Goal: Task Accomplishment & Management: Complete application form

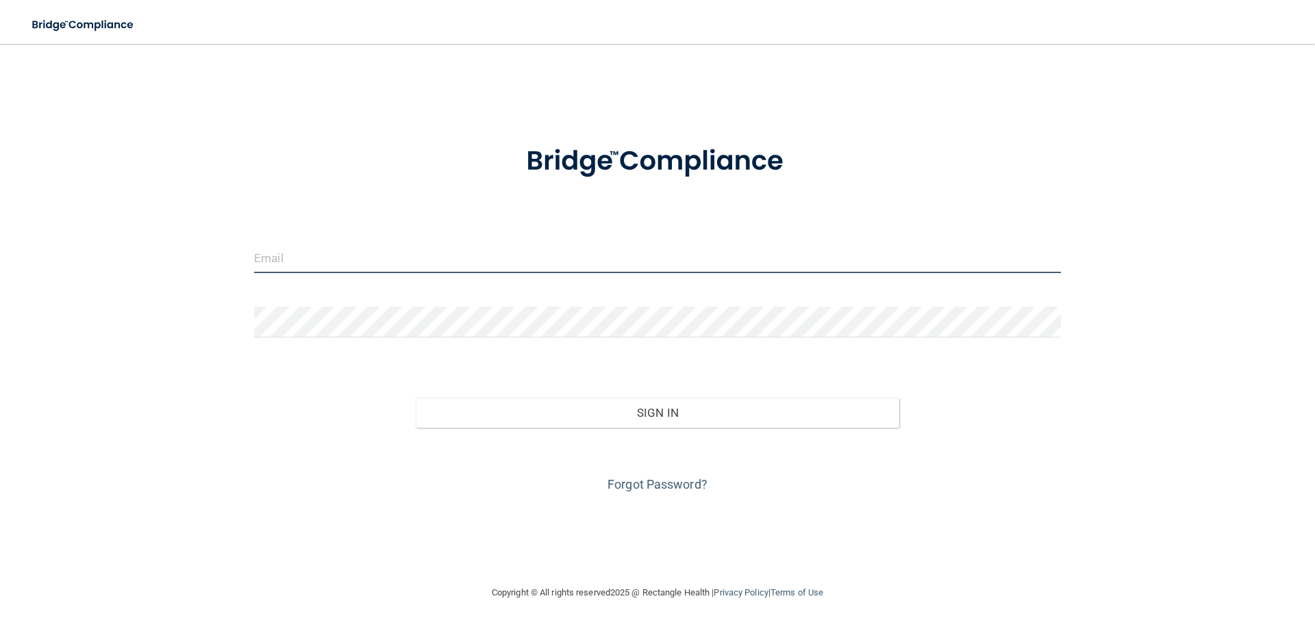
click at [336, 258] on input "email" at bounding box center [657, 257] width 807 height 31
type input "[EMAIL_ADDRESS][DOMAIN_NAME]"
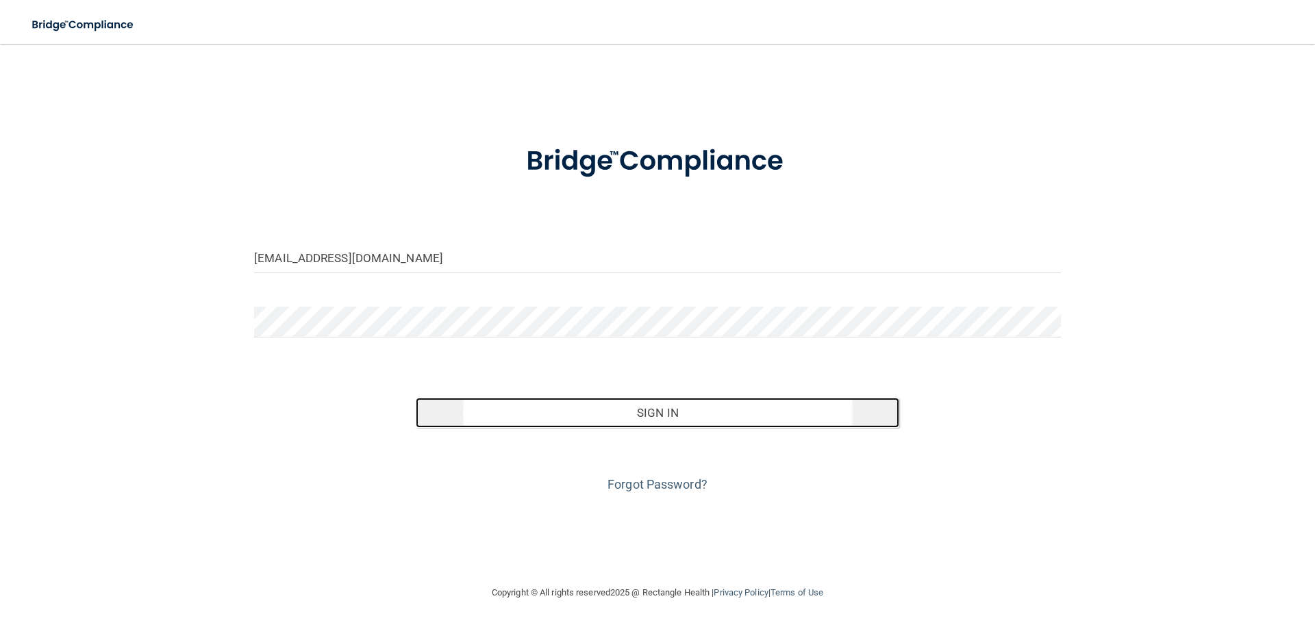
click at [653, 412] on button "Sign In" at bounding box center [658, 413] width 484 height 30
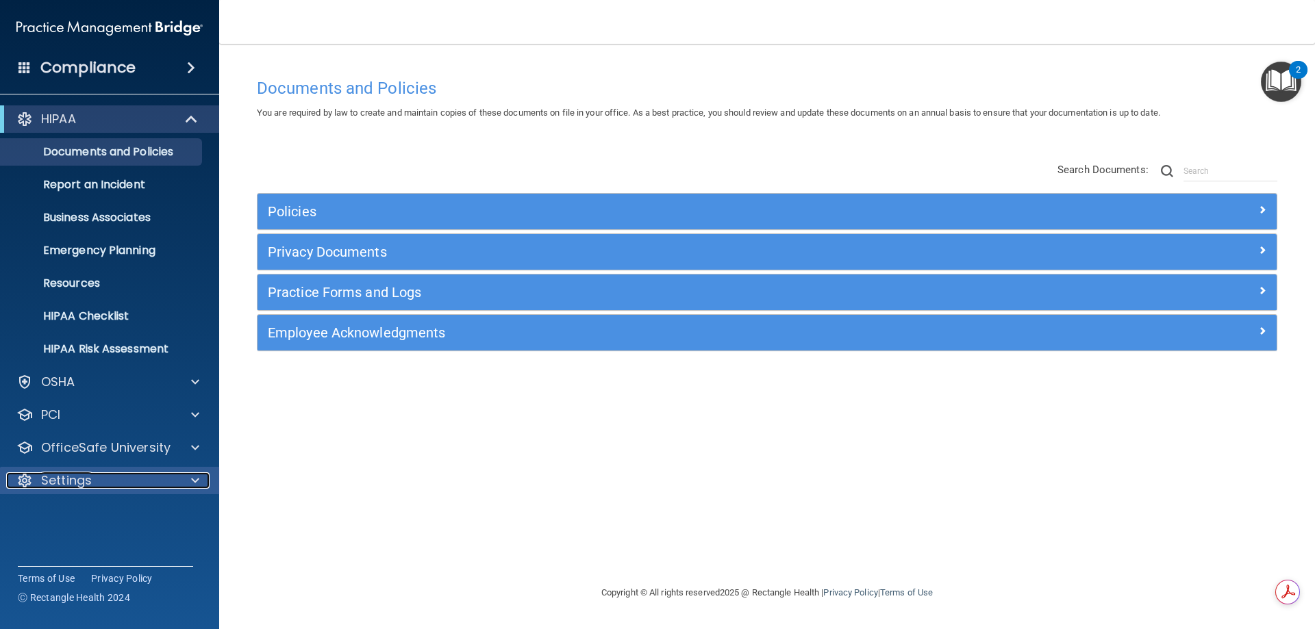
click at [100, 479] on div "Settings" at bounding box center [91, 481] width 170 height 16
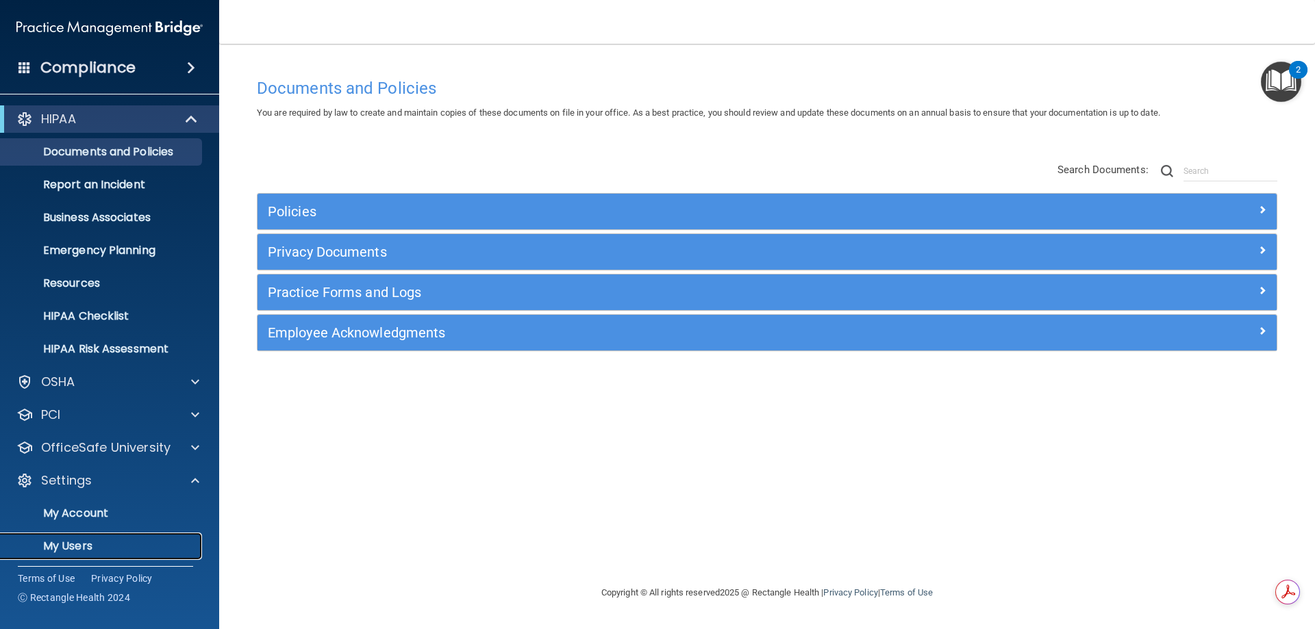
click at [74, 547] on p "My Users" at bounding box center [102, 547] width 187 height 14
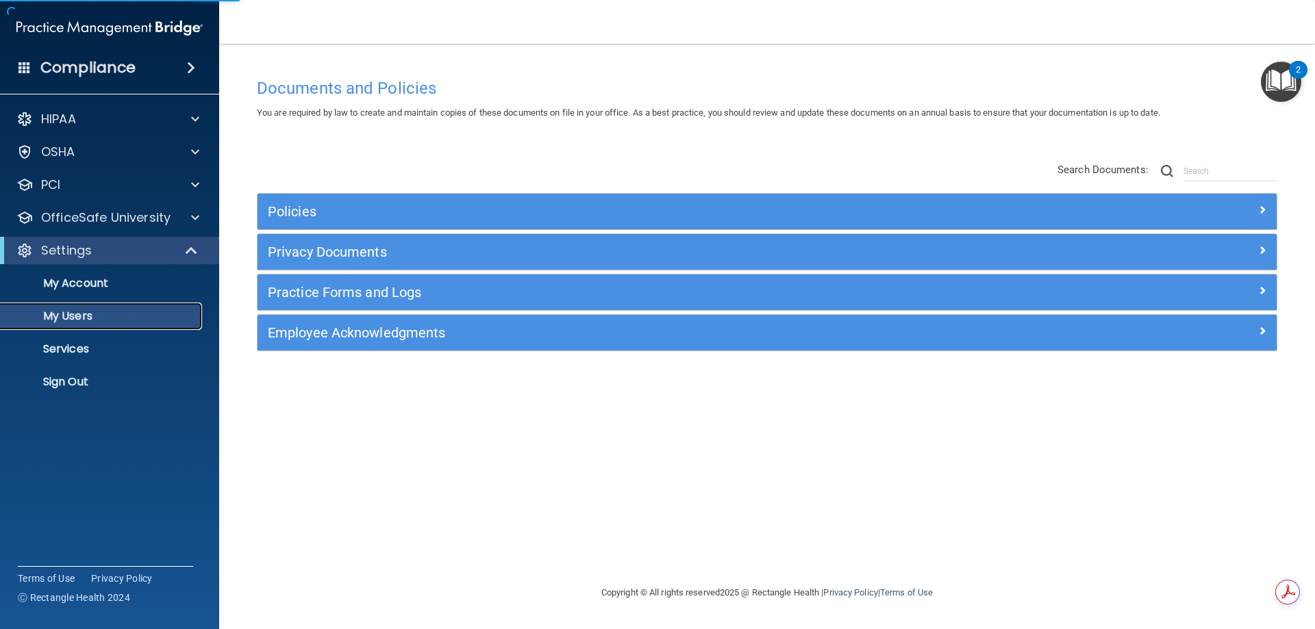
select select "20"
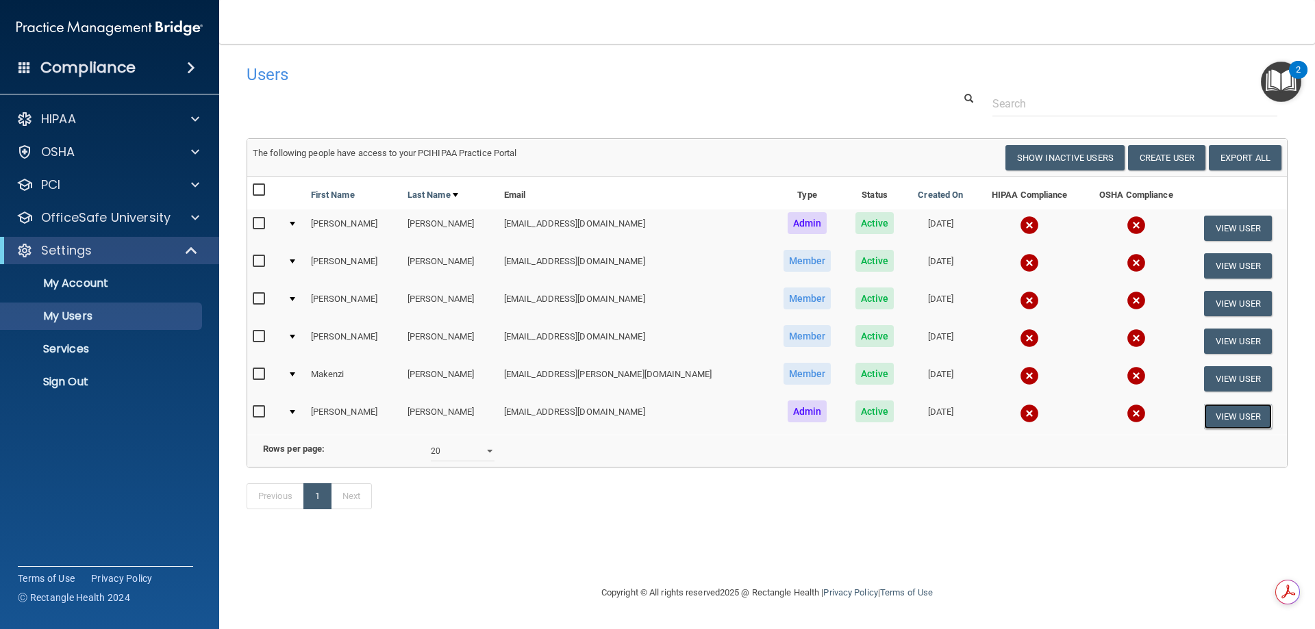
click at [1219, 417] on button "View User" at bounding box center [1238, 416] width 68 height 25
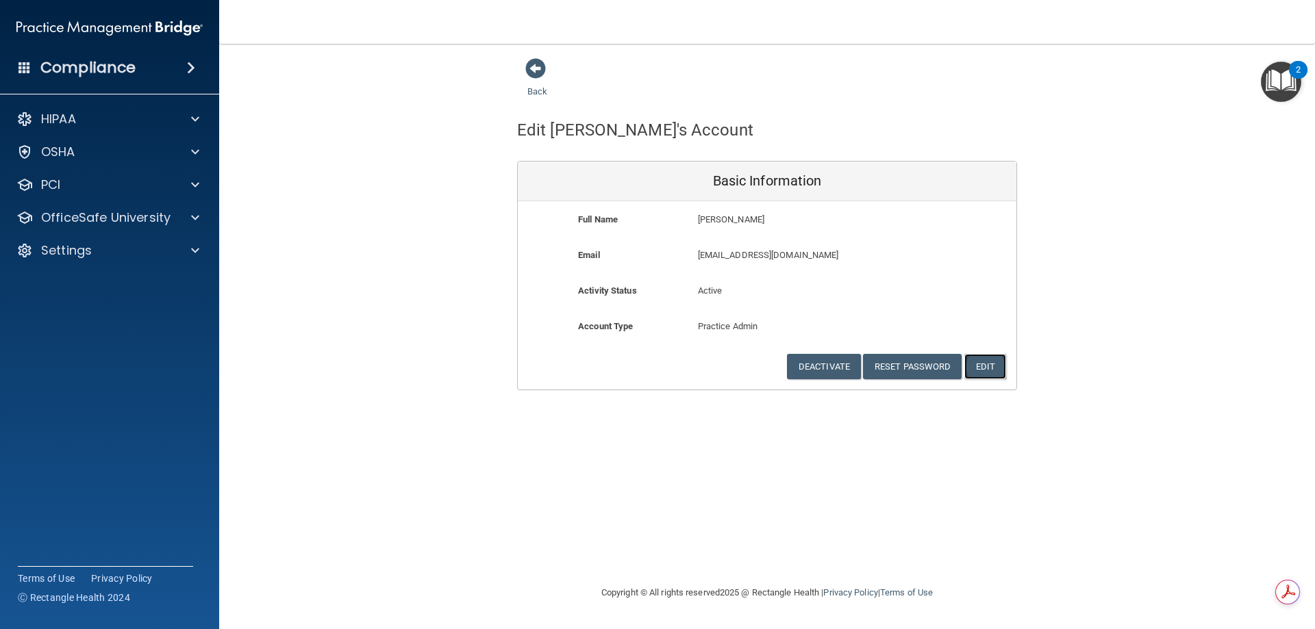
click at [995, 366] on button "Edit" at bounding box center [985, 366] width 42 height 25
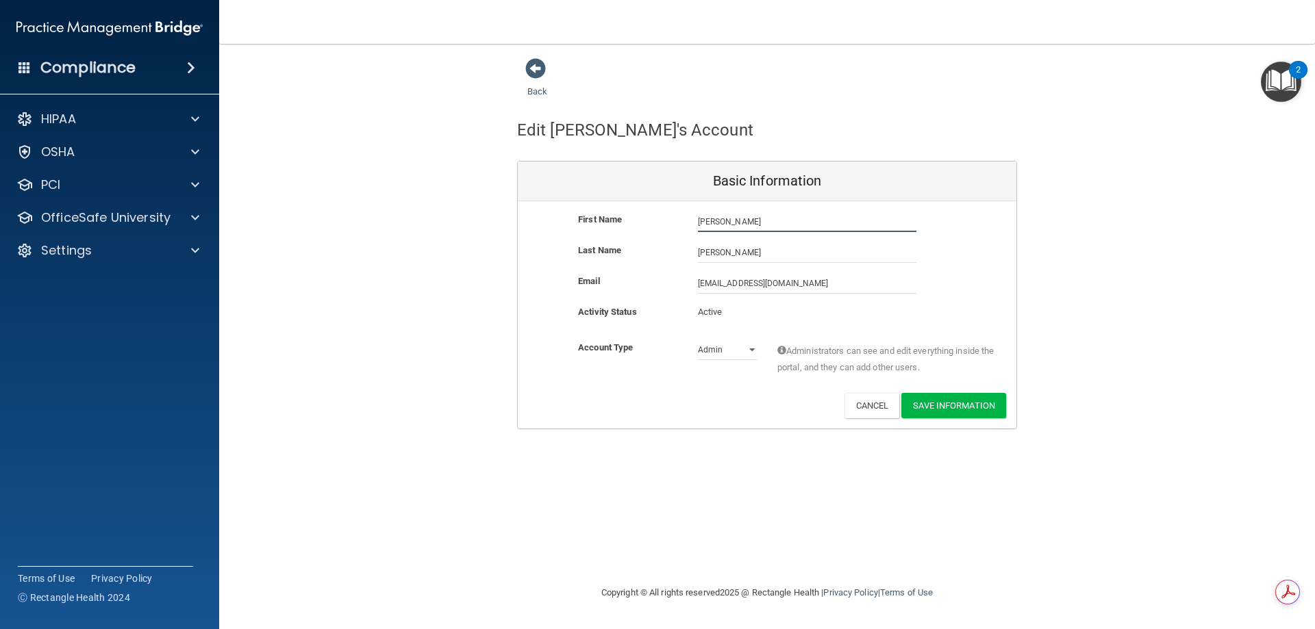
click at [734, 221] on input "[PERSON_NAME]" at bounding box center [807, 222] width 218 height 21
type input "S"
type input "[PERSON_NAME]"
click at [724, 251] on input "[PERSON_NAME]" at bounding box center [807, 252] width 218 height 21
type input "V"
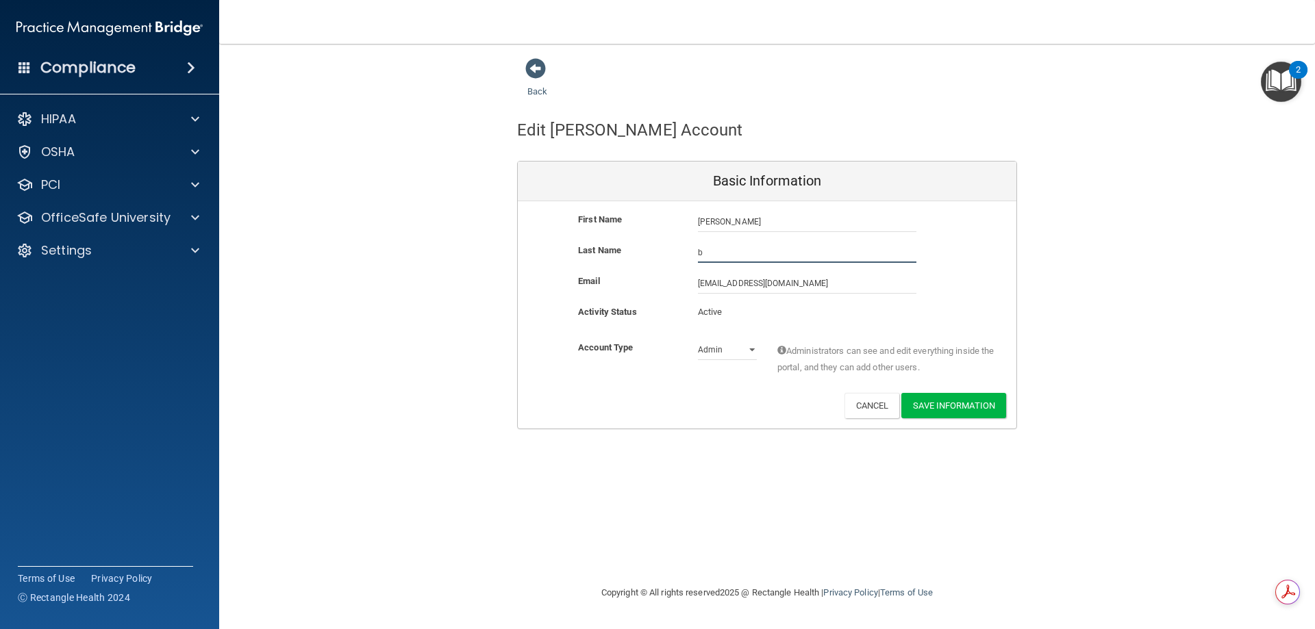
type input "[PERSON_NAME]"
click at [955, 408] on button "Save Information" at bounding box center [953, 405] width 105 height 25
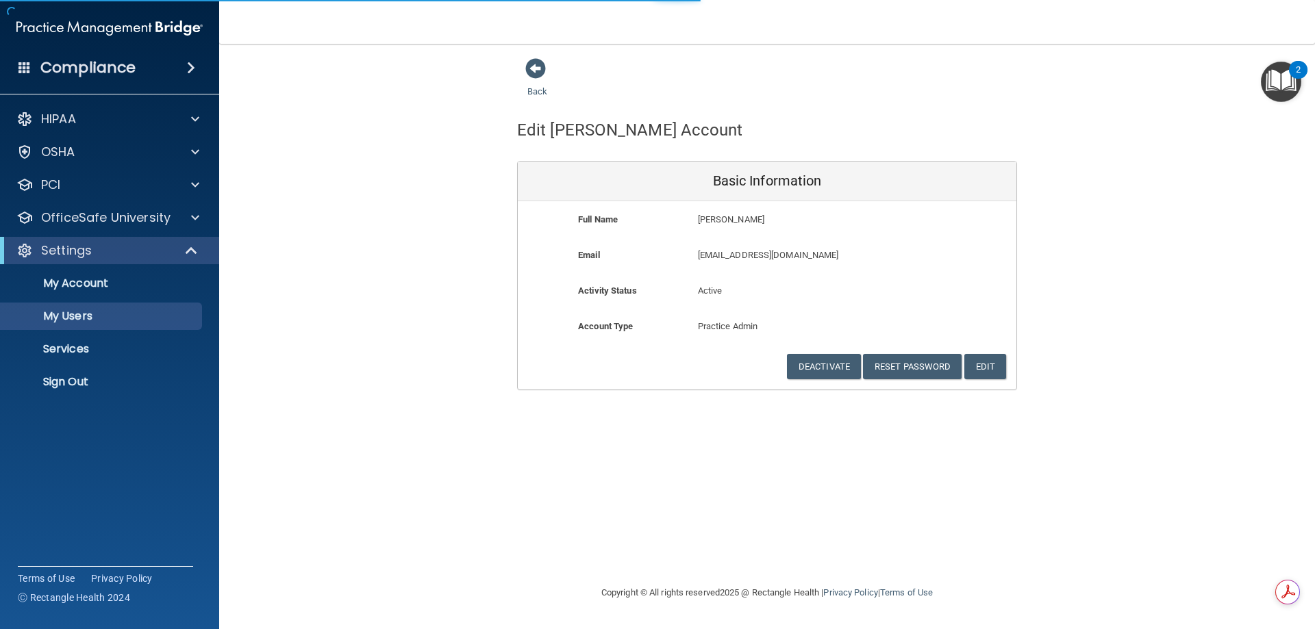
select select "20"
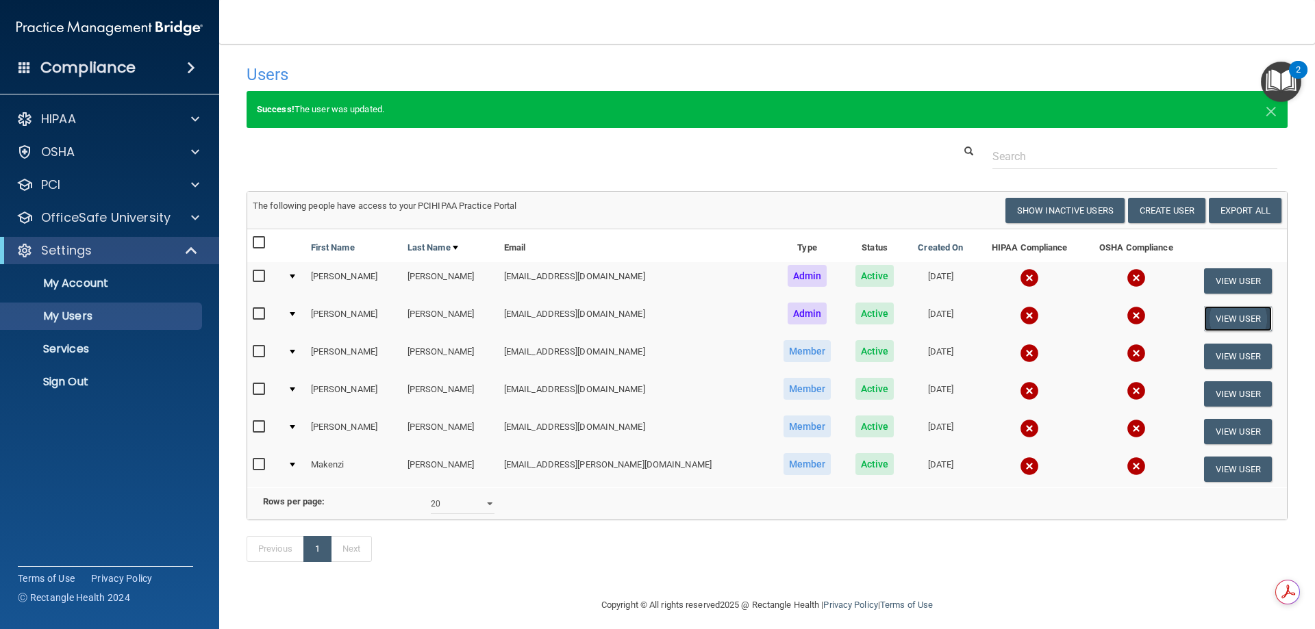
click at [1214, 315] on button "View User" at bounding box center [1238, 318] width 68 height 25
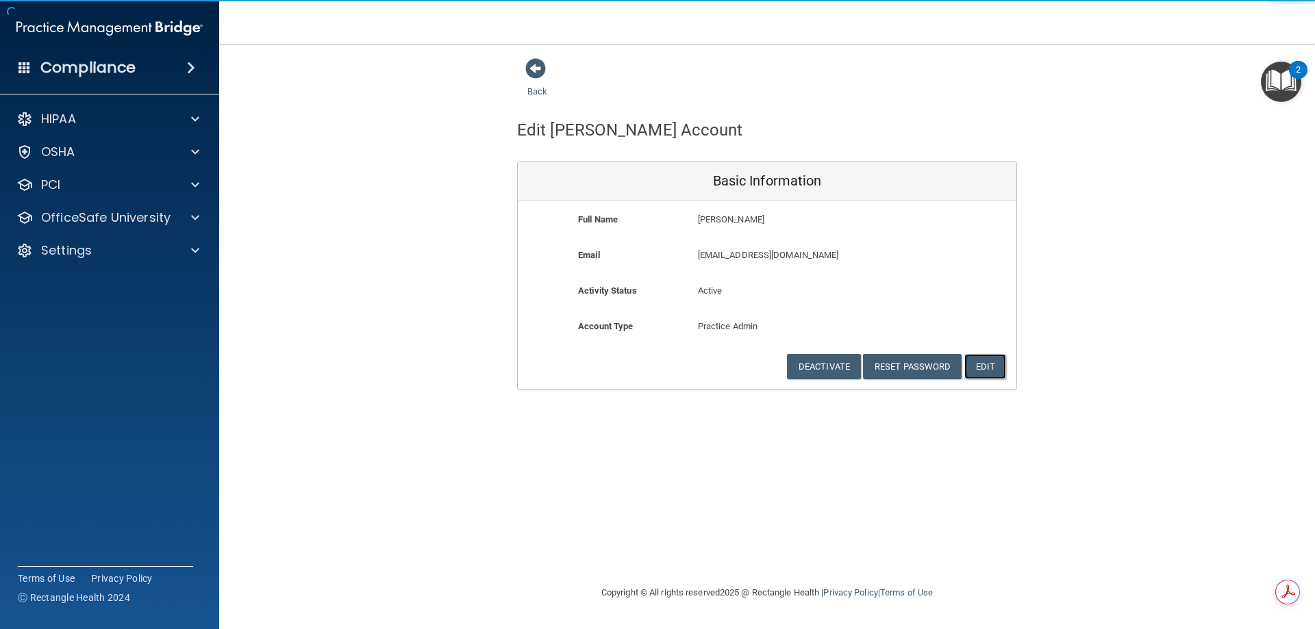
click at [990, 369] on button "Edit" at bounding box center [985, 366] width 42 height 25
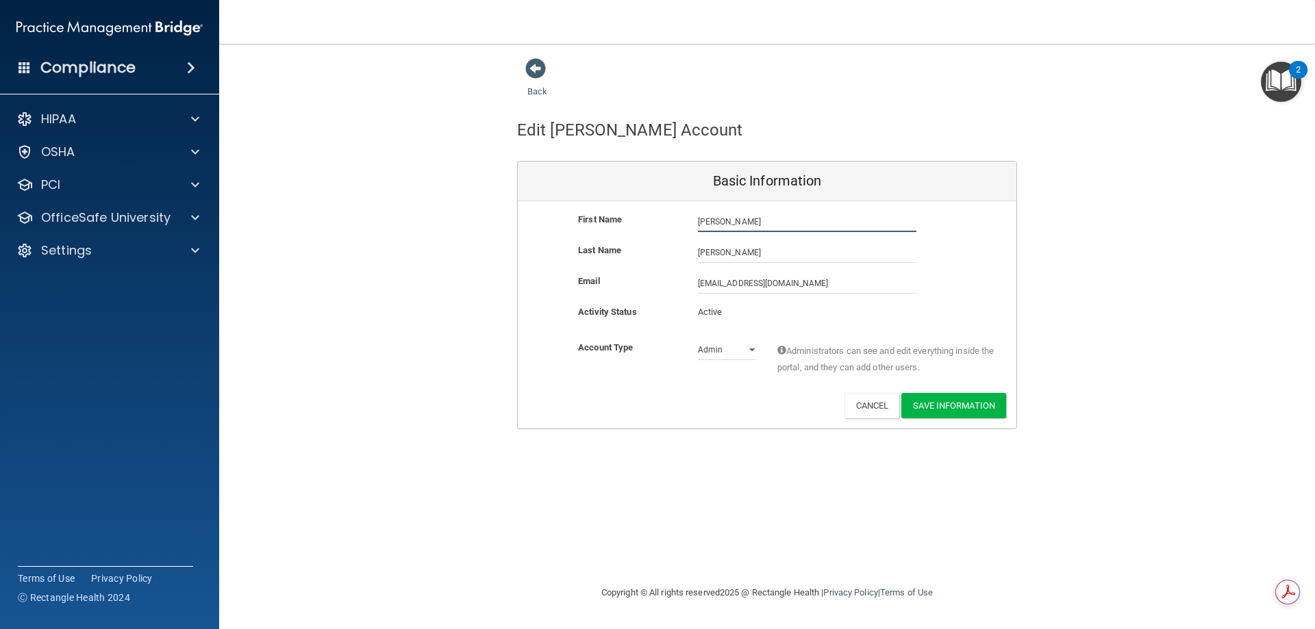
drag, startPoint x: 732, startPoint y: 218, endPoint x: 455, endPoint y: 212, distance: 277.4
click at [523, 227] on div "First Name Lindsey Bowers Lindsey" at bounding box center [767, 222] width 499 height 21
type input "[PERSON_NAME]"
click at [742, 258] on input "[PERSON_NAME]" at bounding box center [807, 252] width 218 height 21
type input "B"
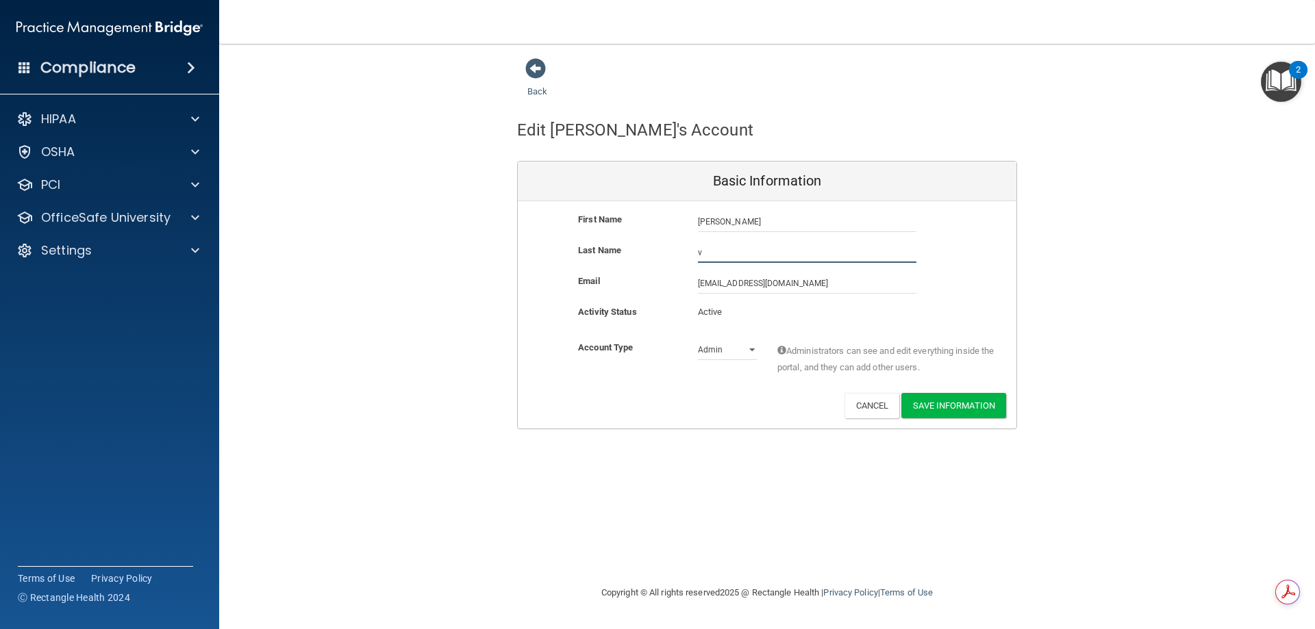
type input "[PERSON_NAME]"
click at [813, 284] on input "lucky_lindsey@hotmail.com" at bounding box center [807, 283] width 218 height 21
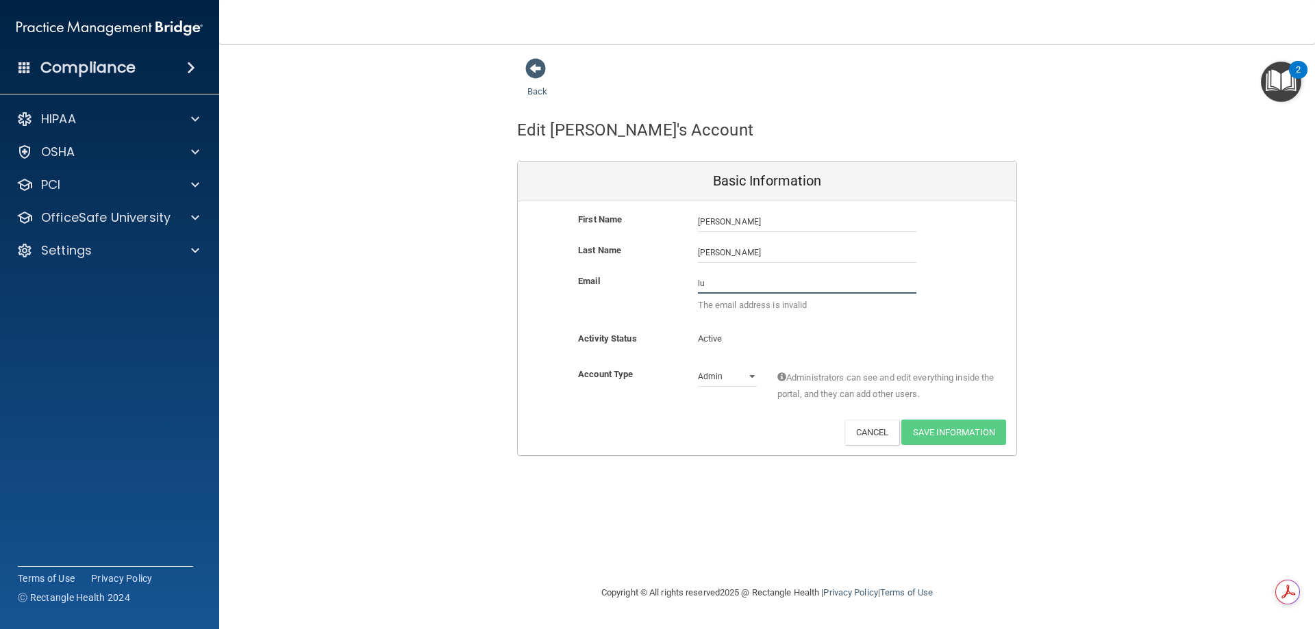
type input "l"
type input "[EMAIL_ADDRESS][DOMAIN_NAME]"
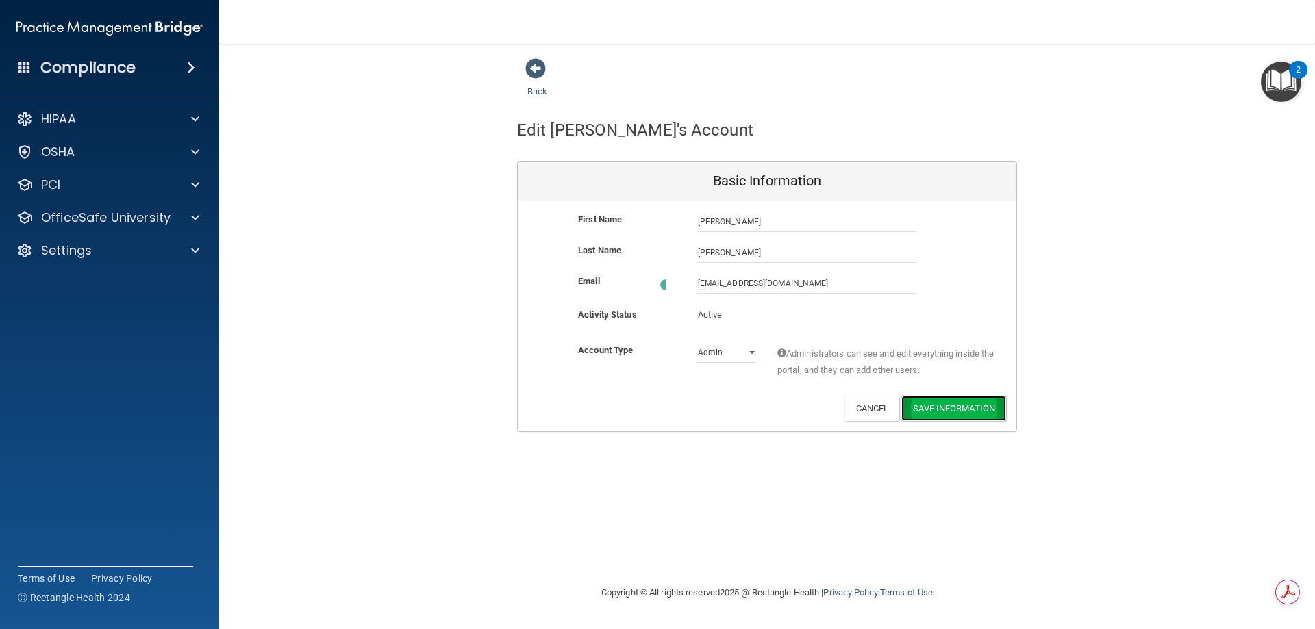
click at [970, 406] on button "Save Information" at bounding box center [953, 408] width 105 height 25
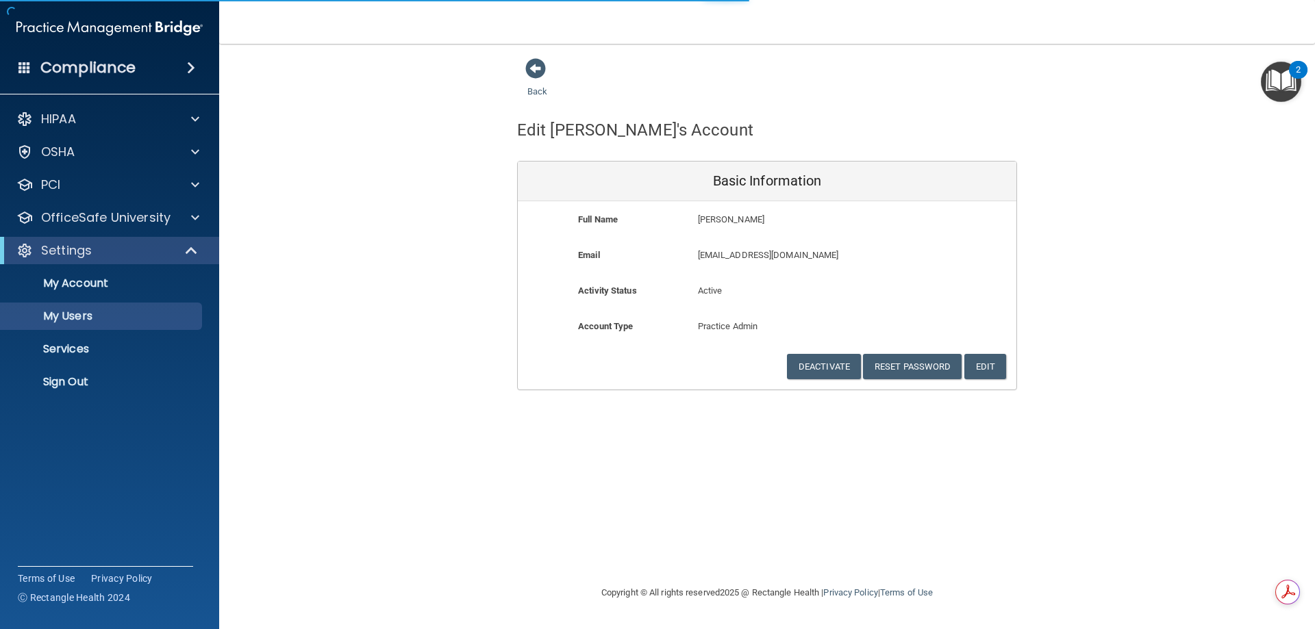
select select "20"
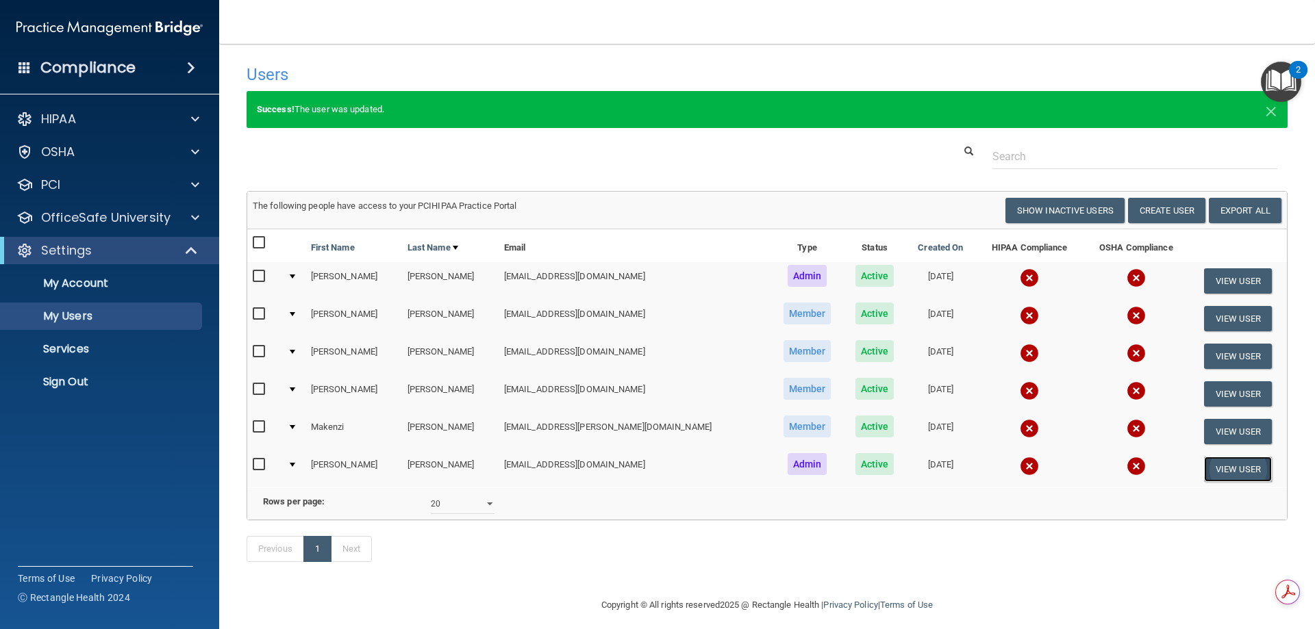
click at [1204, 477] on button "View User" at bounding box center [1238, 469] width 68 height 25
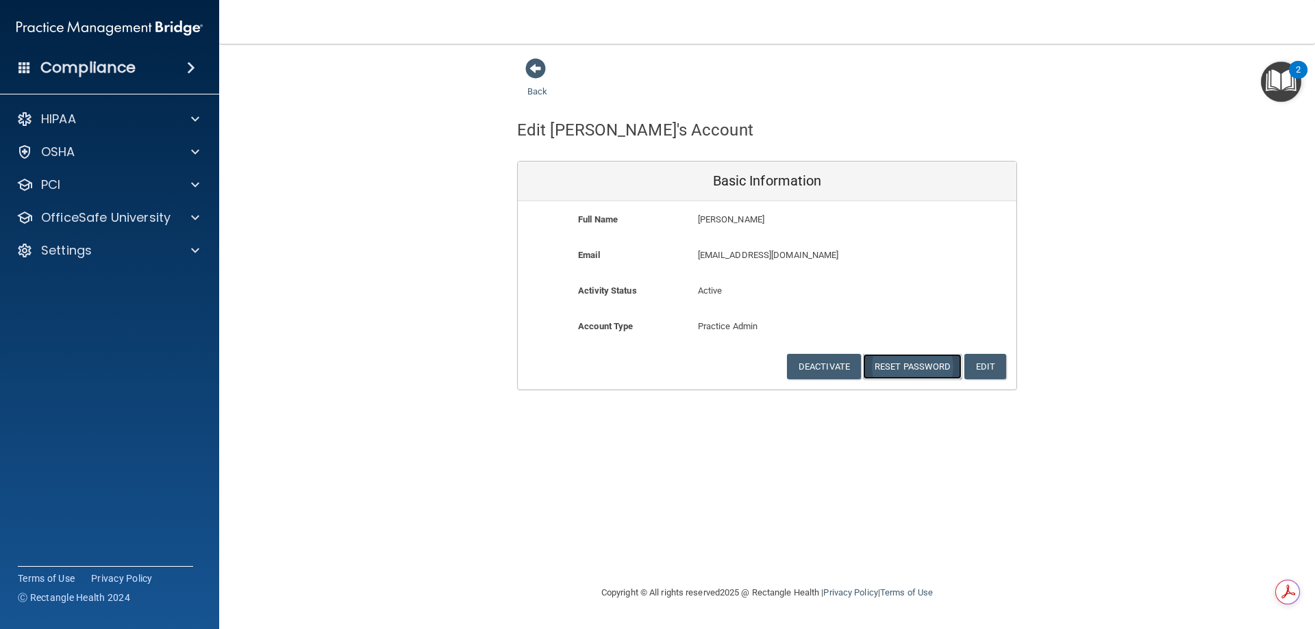
click at [904, 362] on button "Reset Password" at bounding box center [912, 366] width 99 height 25
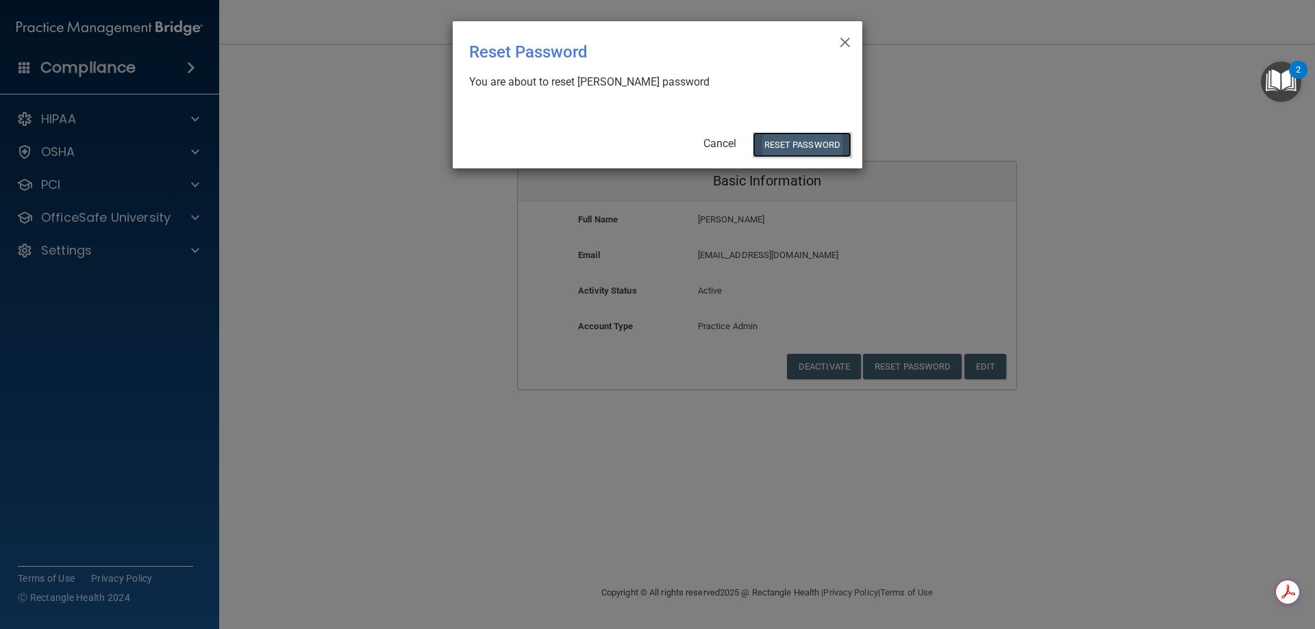
click at [801, 150] on button "Reset Password" at bounding box center [802, 144] width 99 height 25
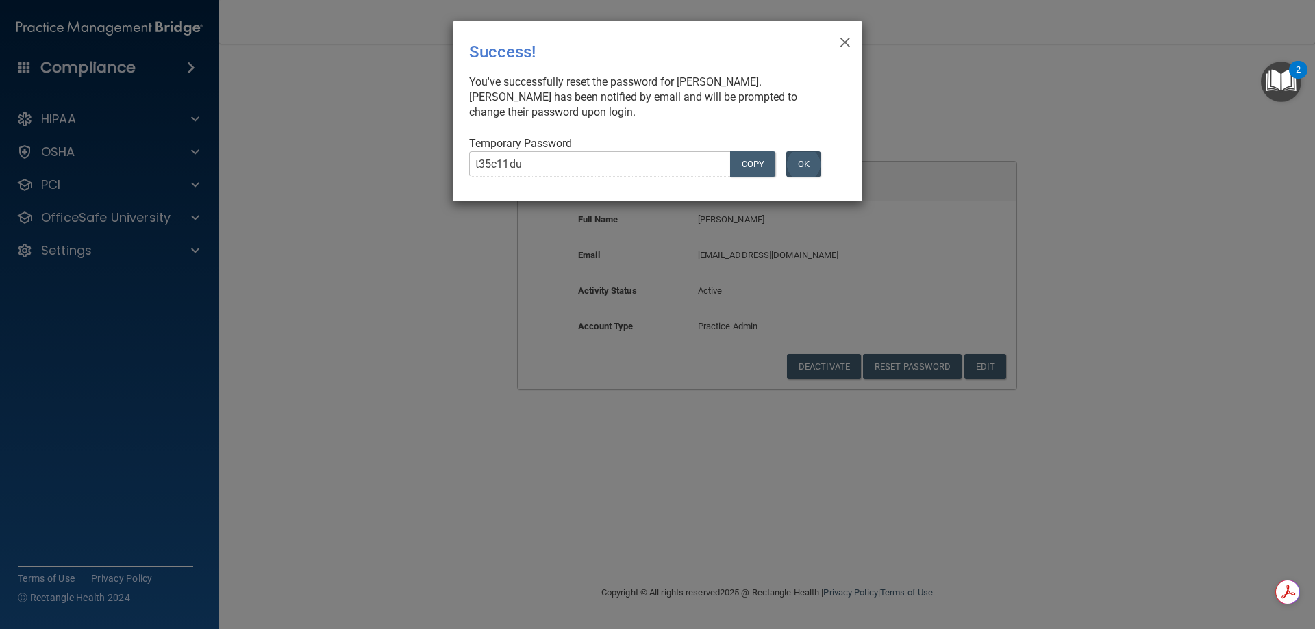
click at [811, 140] on div "Temporary Password t35c11du COPY OK" at bounding box center [652, 161] width 366 height 51
click at [433, 175] on div "× Close Success! You've successfully reset the password for Sean Vostad. Sean h…" at bounding box center [657, 314] width 1315 height 629
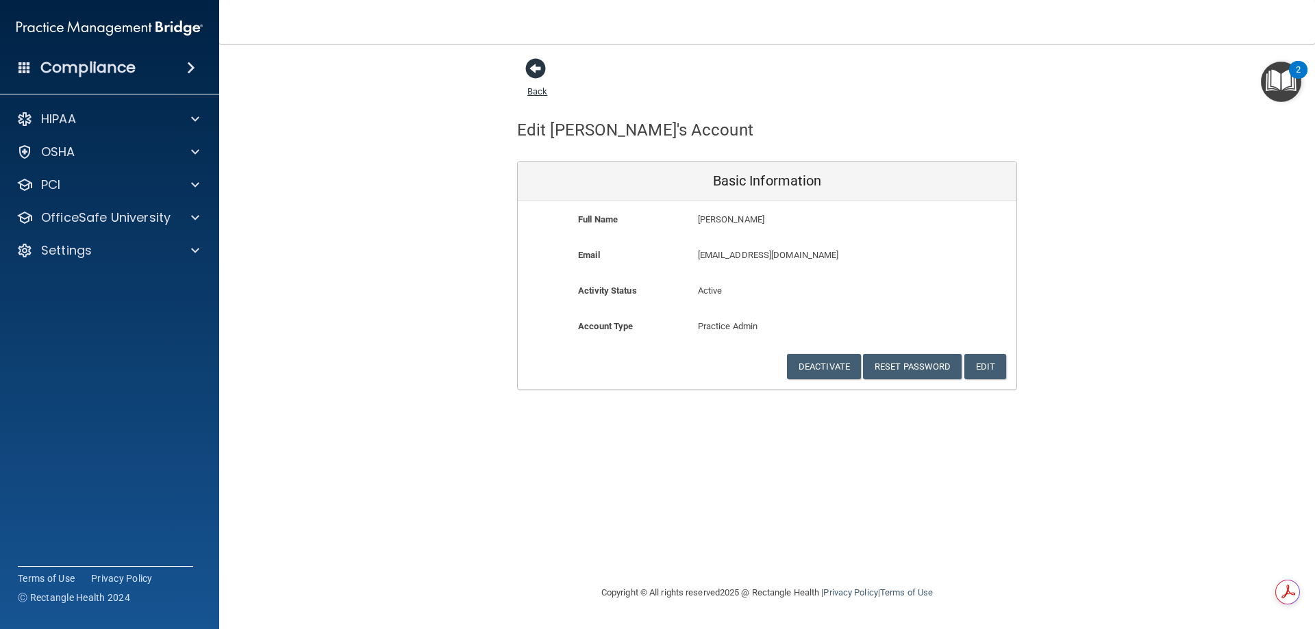
click at [542, 69] on span at bounding box center [535, 68] width 21 height 21
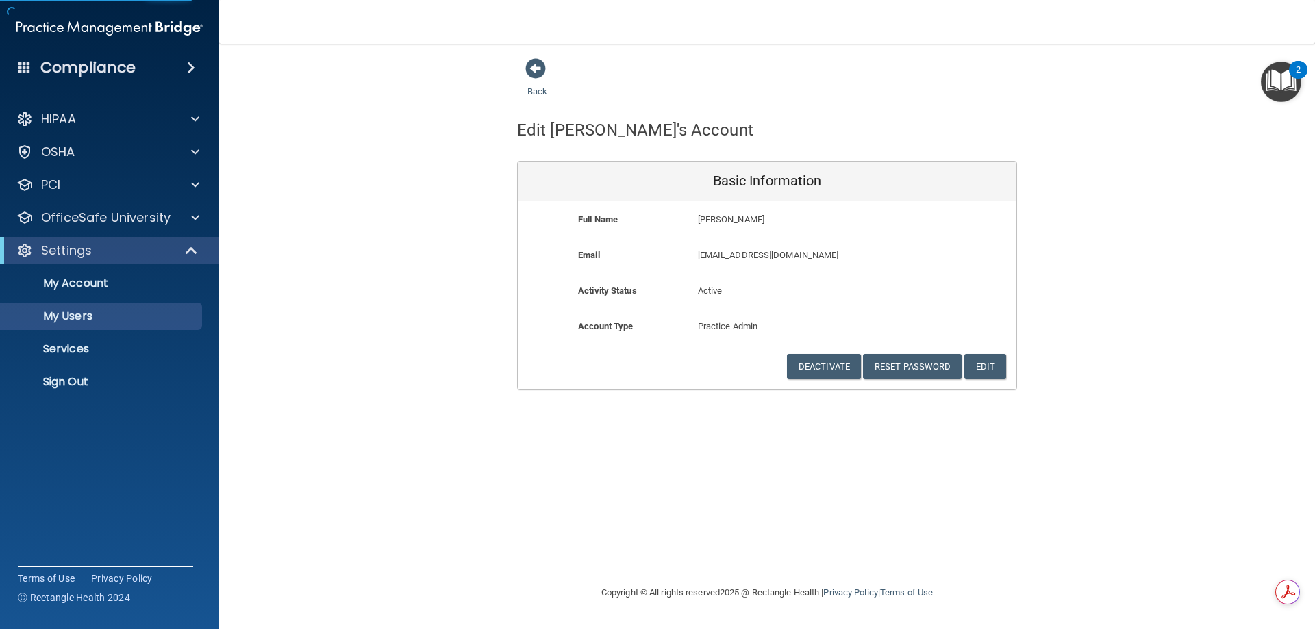
select select "20"
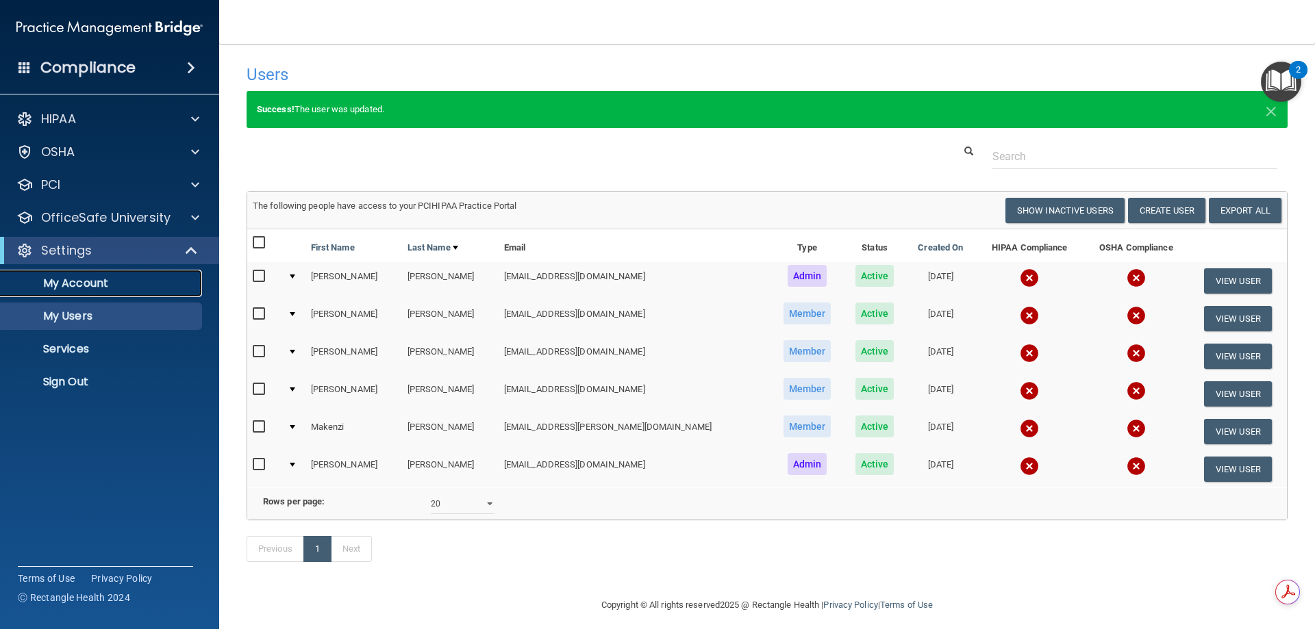
click at [123, 286] on p "My Account" at bounding box center [102, 284] width 187 height 14
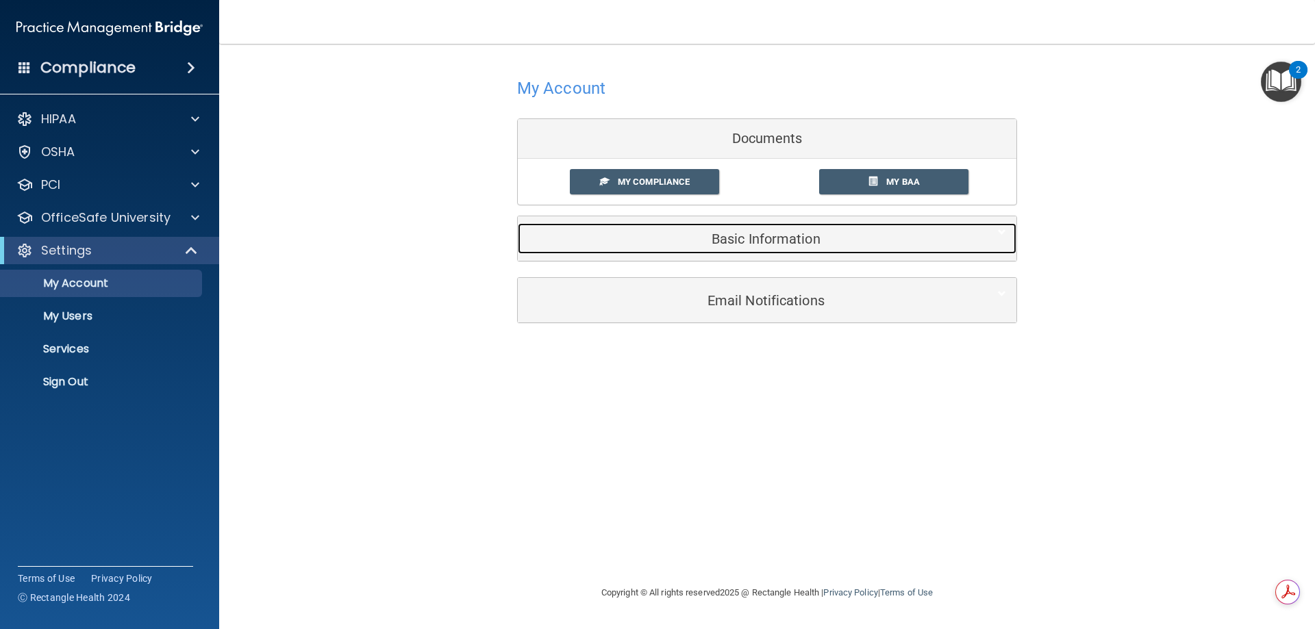
click at [774, 248] on div "Basic Information" at bounding box center [746, 238] width 457 height 31
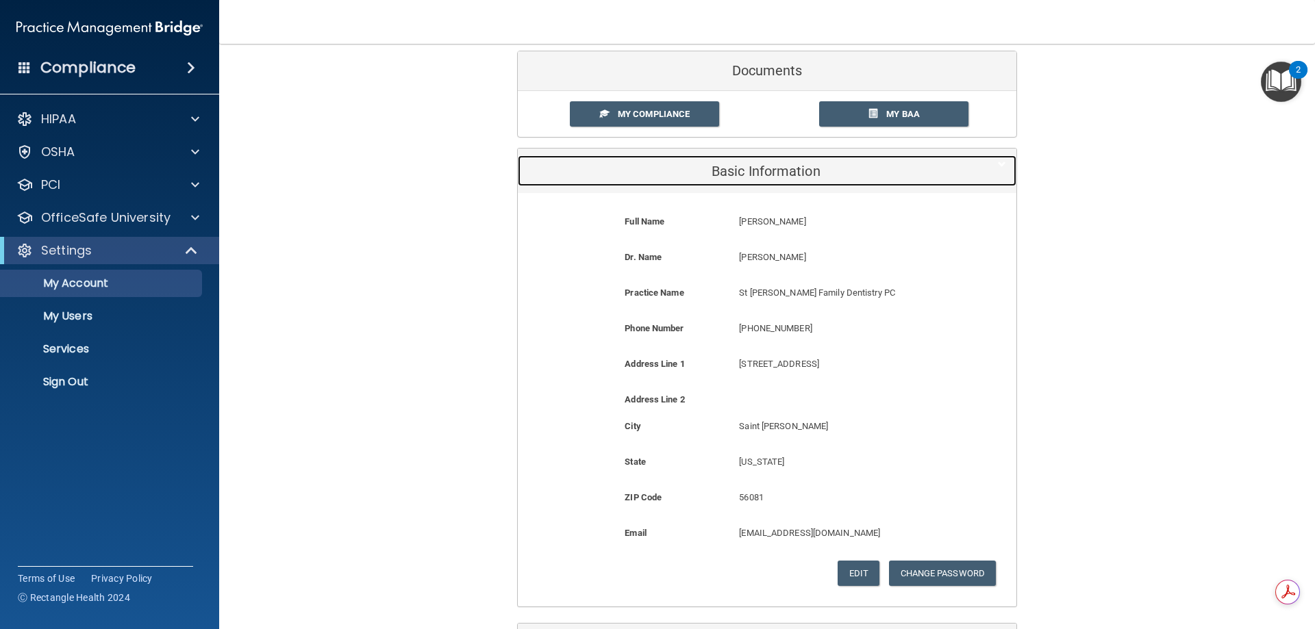
scroll to position [68, 0]
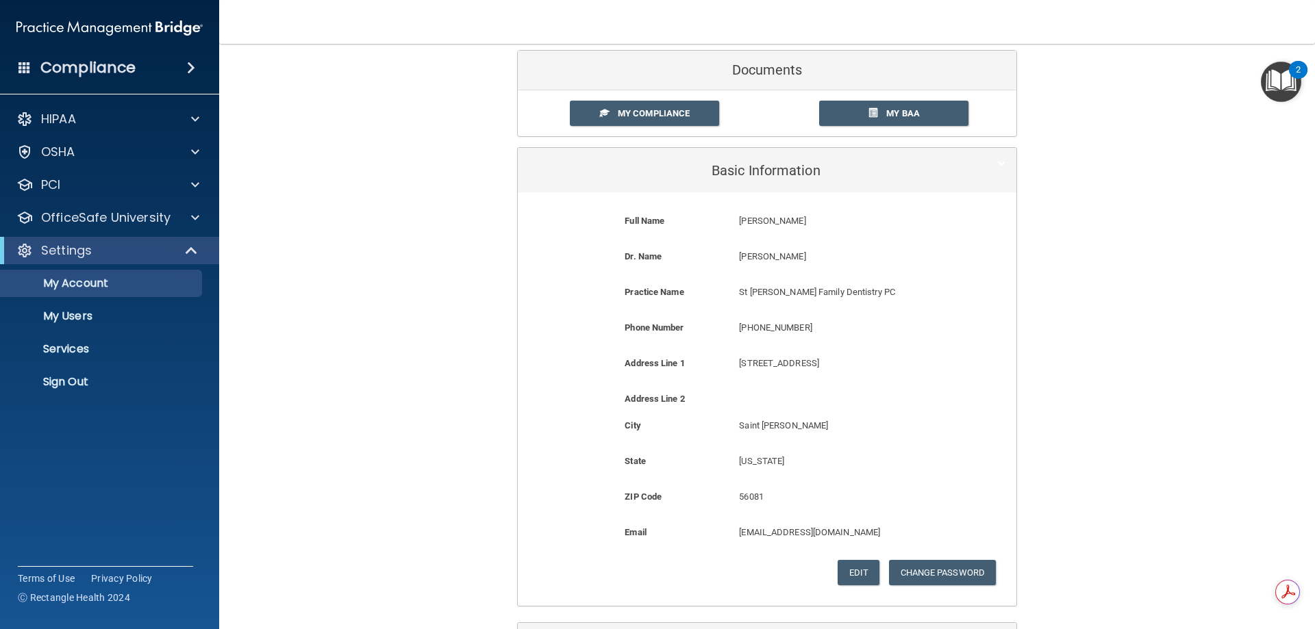
click at [381, 174] on div "My Account Documents My Compliance My Compliance My BAA Basic Information Full …" at bounding box center [767, 336] width 1041 height 695
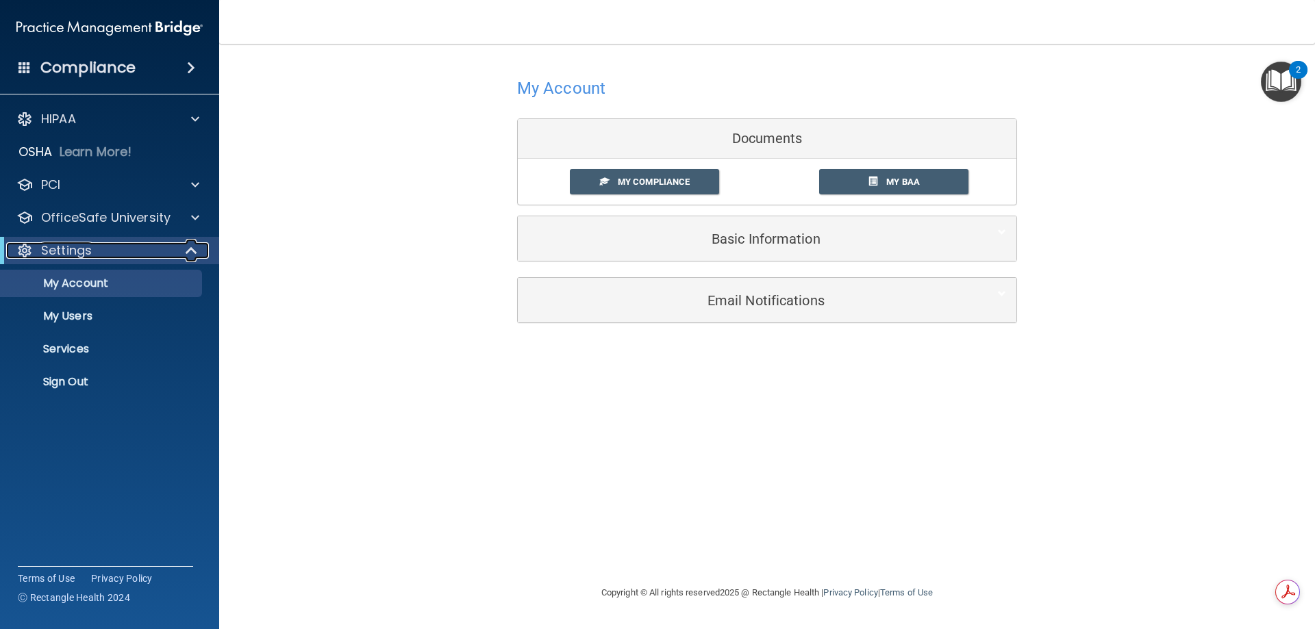
click at [95, 249] on div "Settings" at bounding box center [90, 250] width 169 height 16
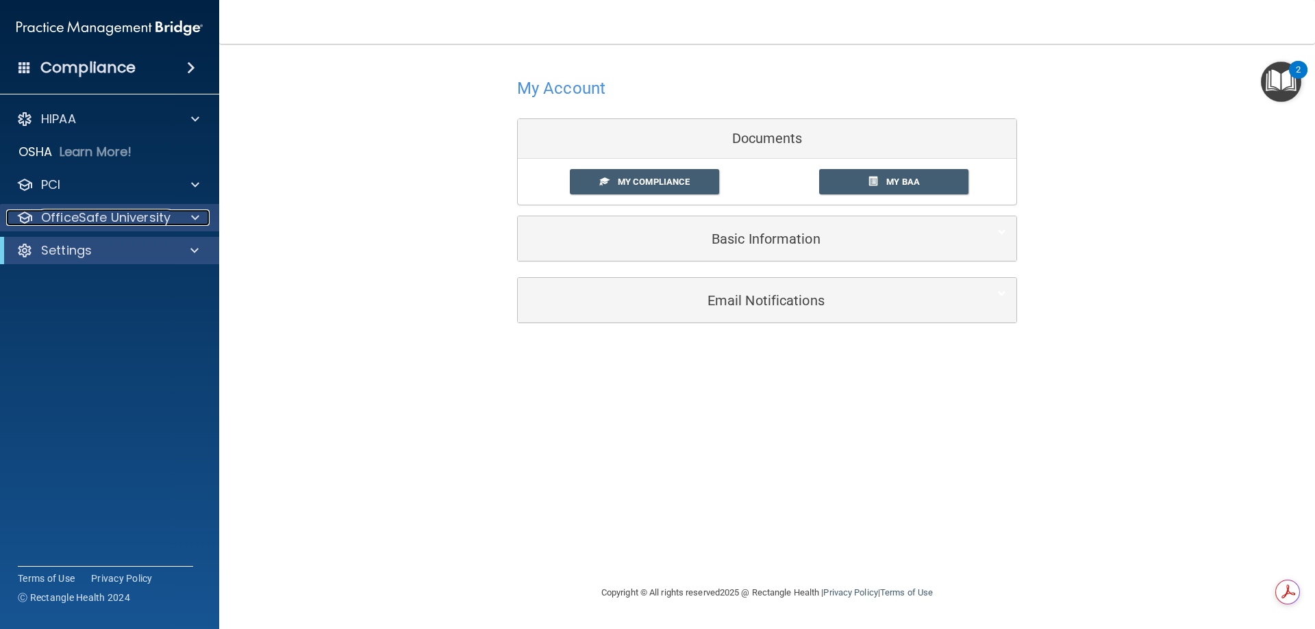
click at [128, 212] on p "OfficeSafe University" at bounding box center [105, 218] width 129 height 16
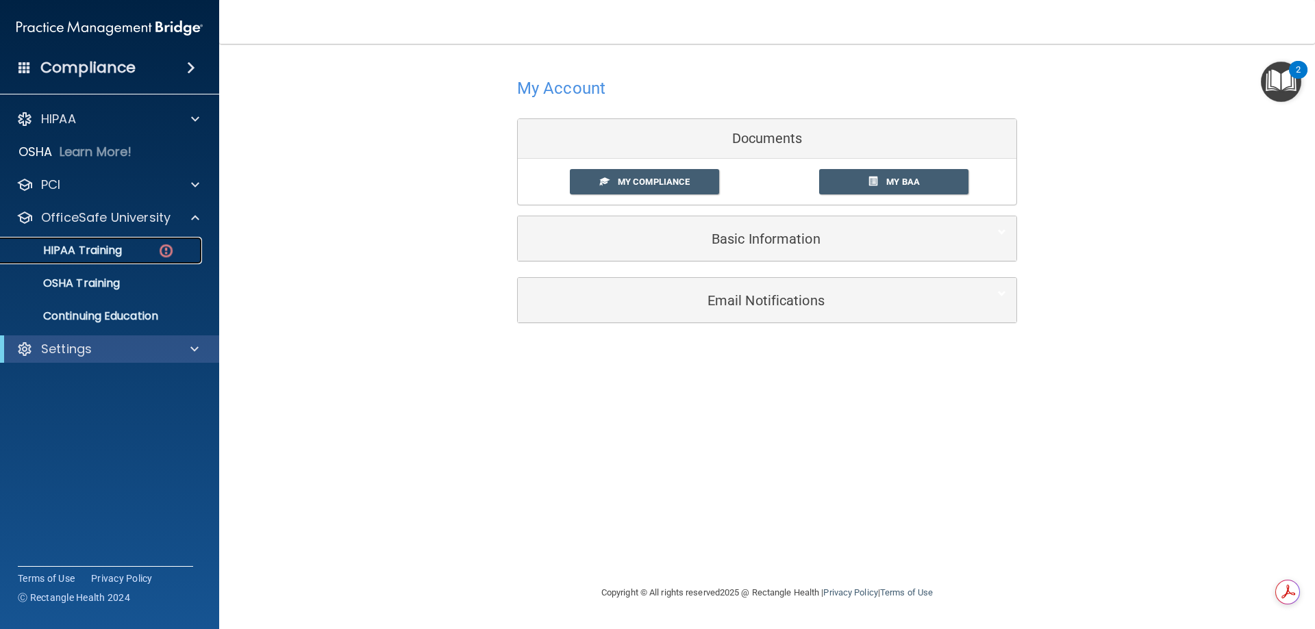
click at [127, 245] on div "HIPAA Training" at bounding box center [102, 251] width 187 height 14
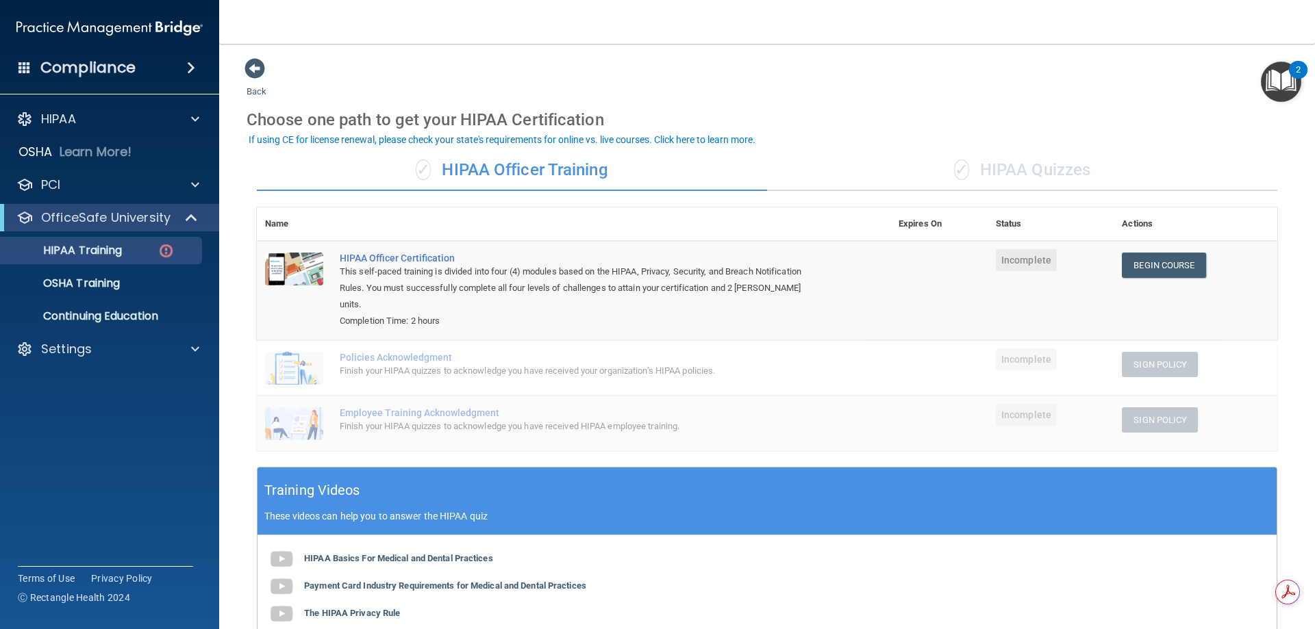
click at [981, 173] on div "✓ HIPAA Quizzes" at bounding box center [1022, 170] width 510 height 41
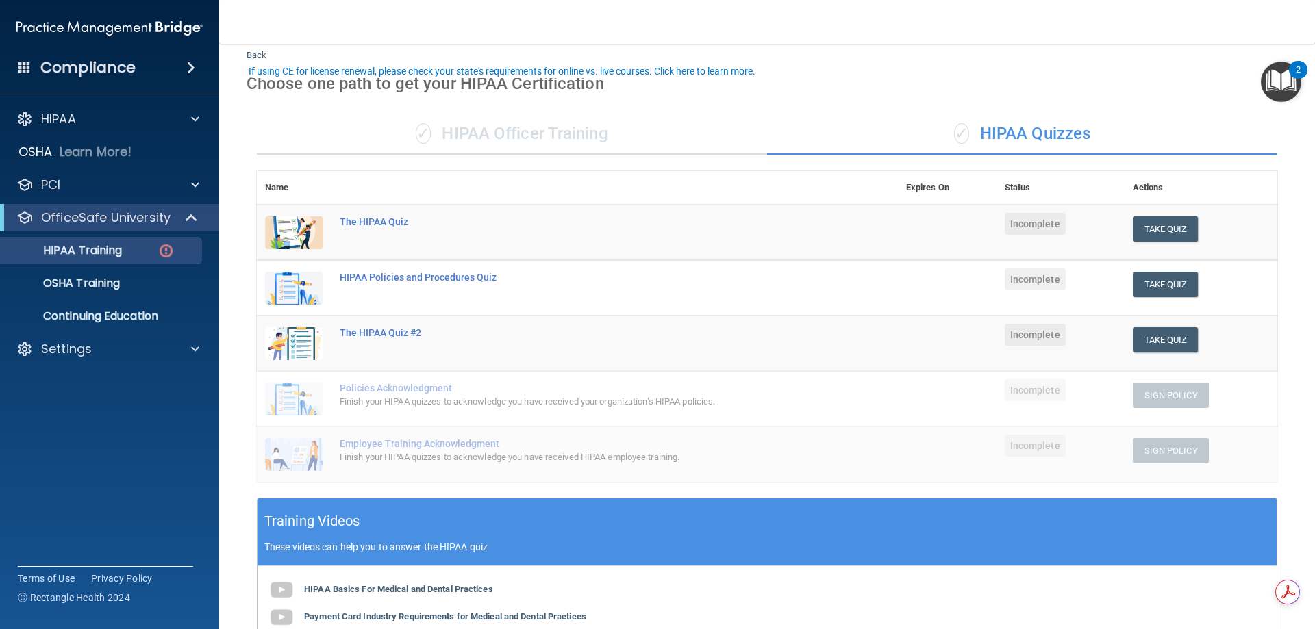
scroll to position [68, 0]
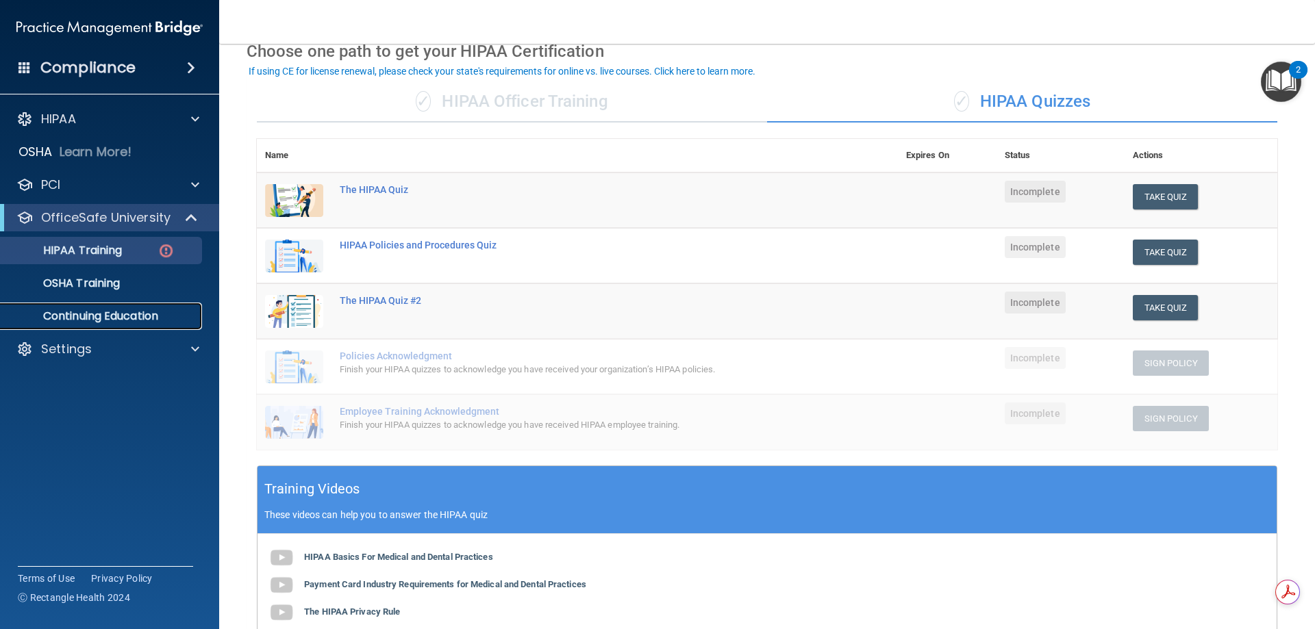
click at [184, 316] on p "Continuing Education" at bounding box center [102, 317] width 187 height 14
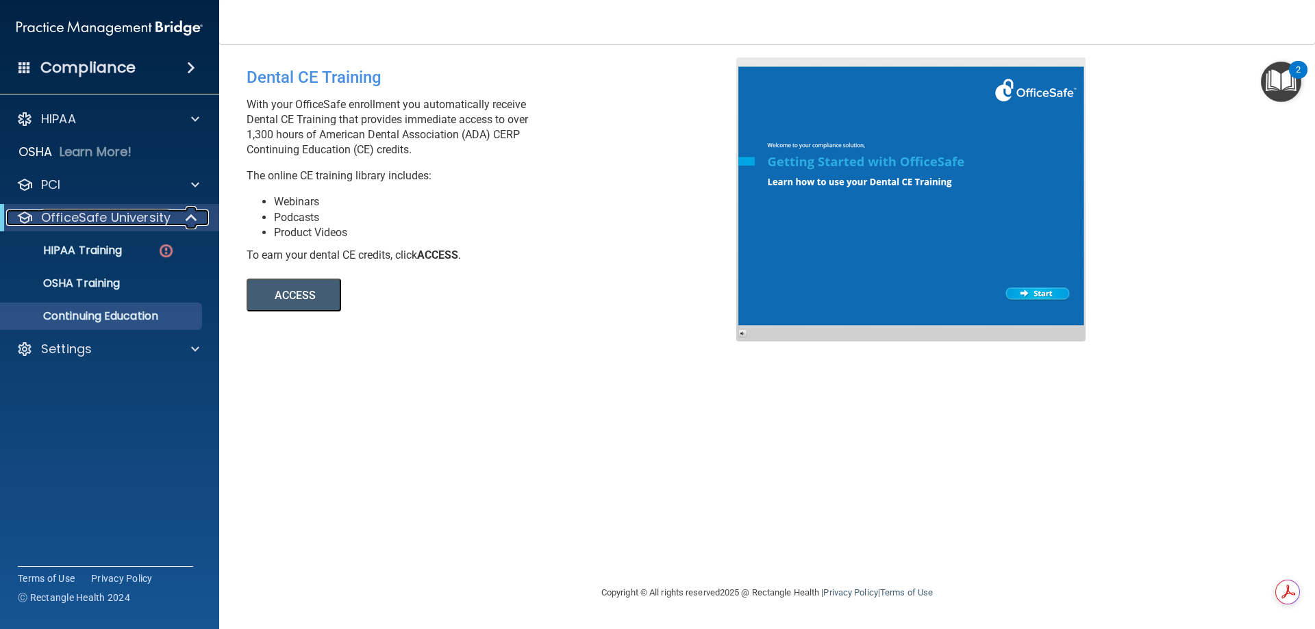
click at [168, 218] on p "OfficeSafe University" at bounding box center [105, 218] width 129 height 16
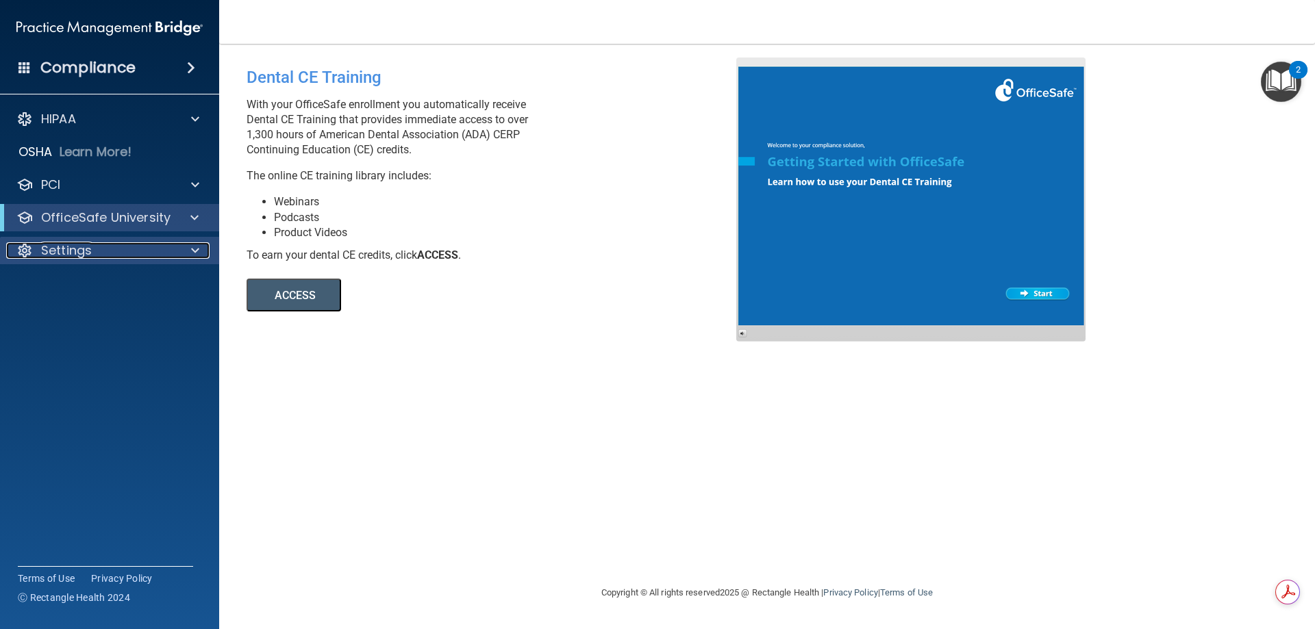
click at [134, 245] on div "Settings" at bounding box center [91, 250] width 170 height 16
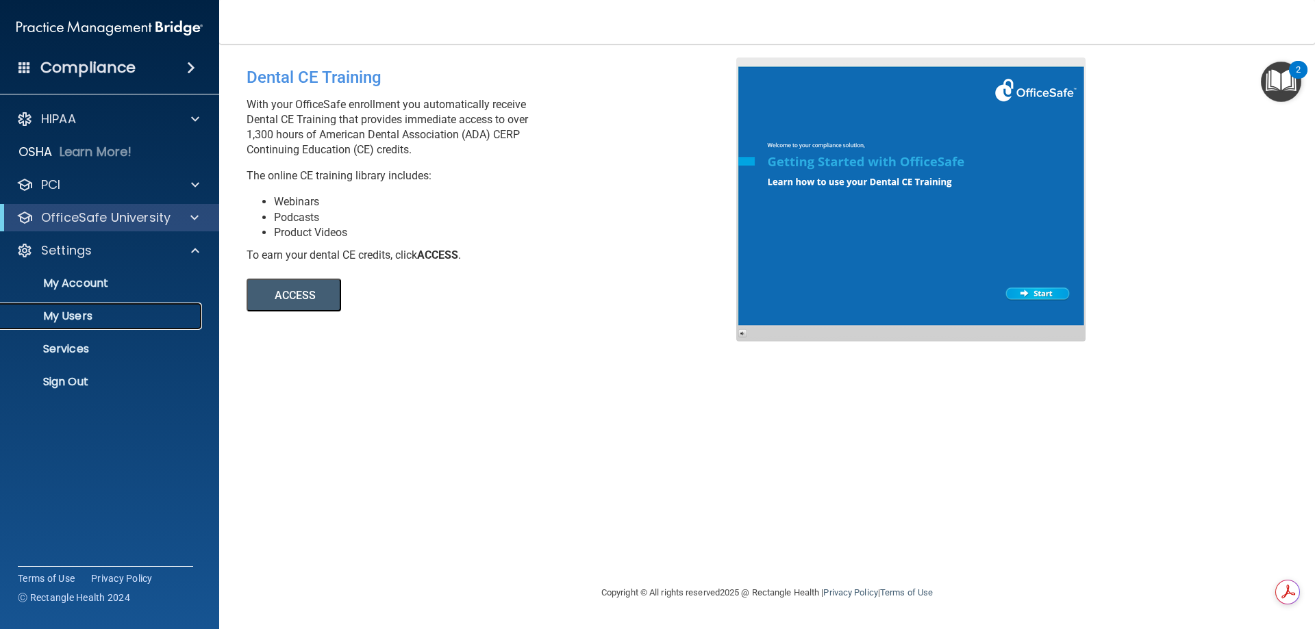
click at [101, 311] on p "My Users" at bounding box center [102, 317] width 187 height 14
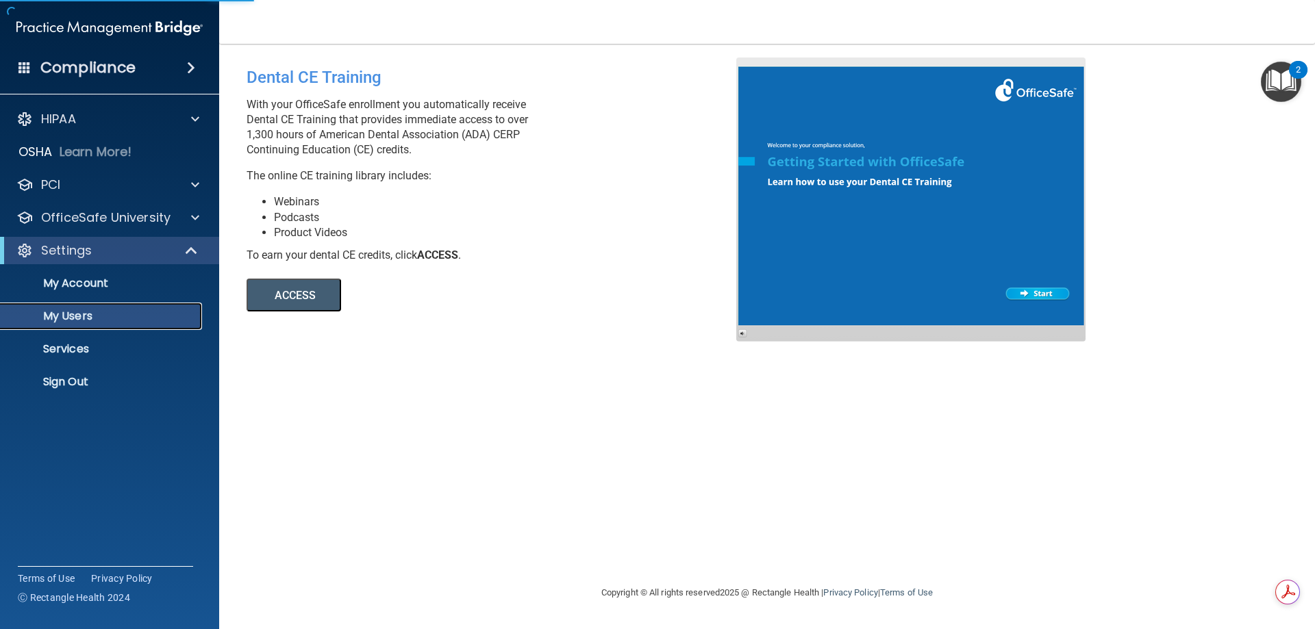
select select "20"
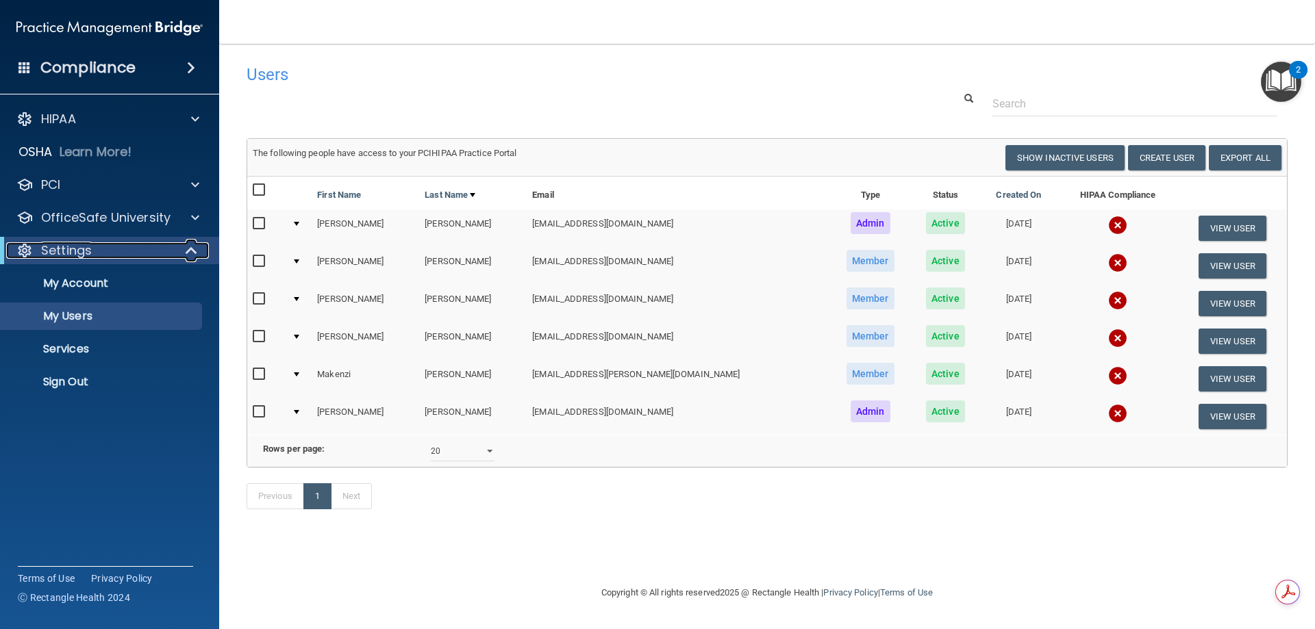
click at [137, 243] on div "Settings" at bounding box center [90, 250] width 169 height 16
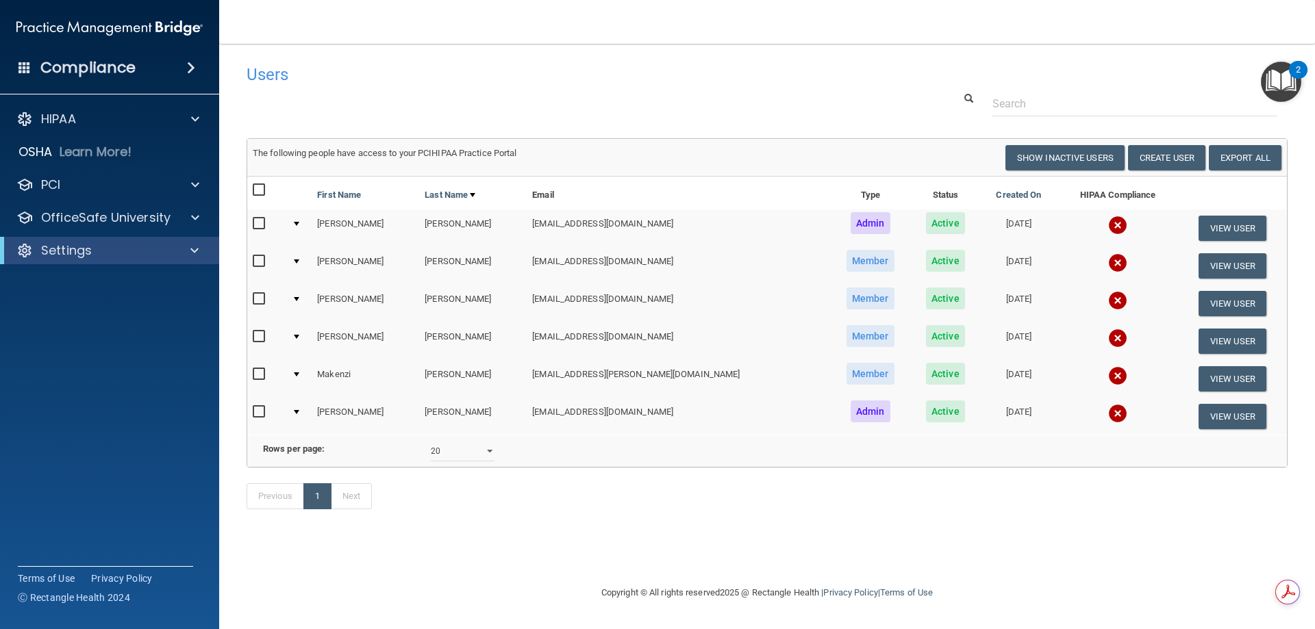
click at [118, 309] on accordion "HIPAA Documents and Policies Report an Incident Business Associates Emergency P…" at bounding box center [110, 276] width 220 height 352
click at [129, 113] on div "HIPAA" at bounding box center [91, 119] width 170 height 16
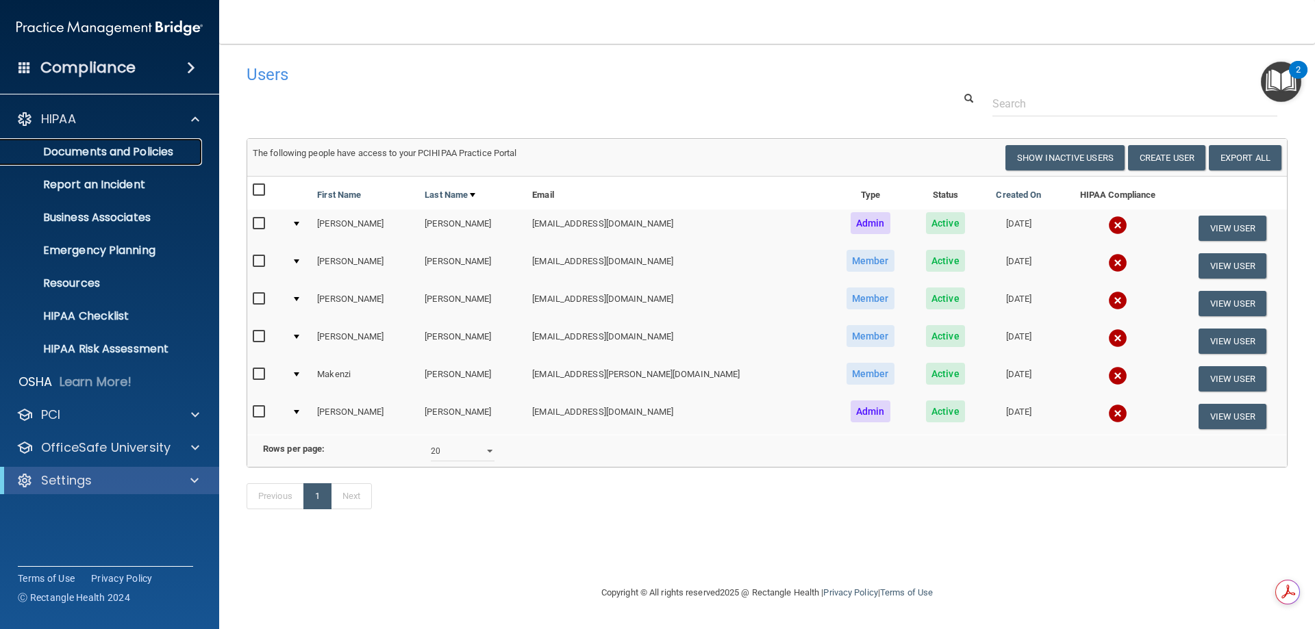
click at [191, 149] on p "Documents and Policies" at bounding box center [102, 152] width 187 height 14
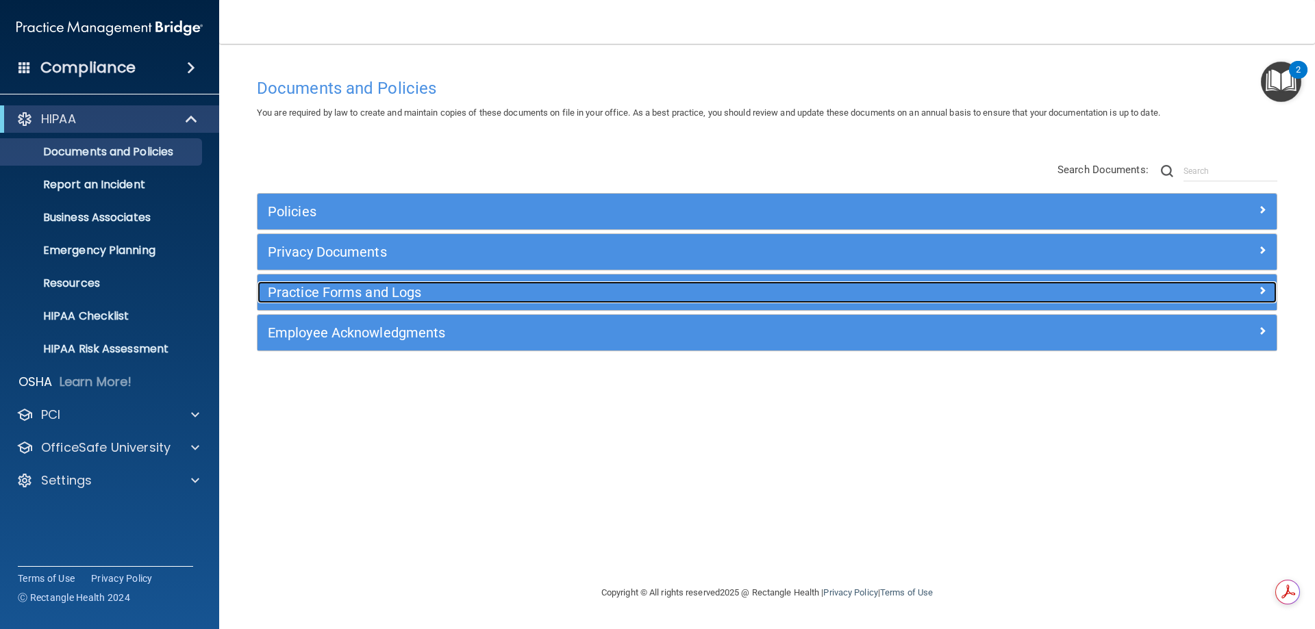
click at [464, 294] on h5 "Practice Forms and Logs" at bounding box center [640, 292] width 744 height 15
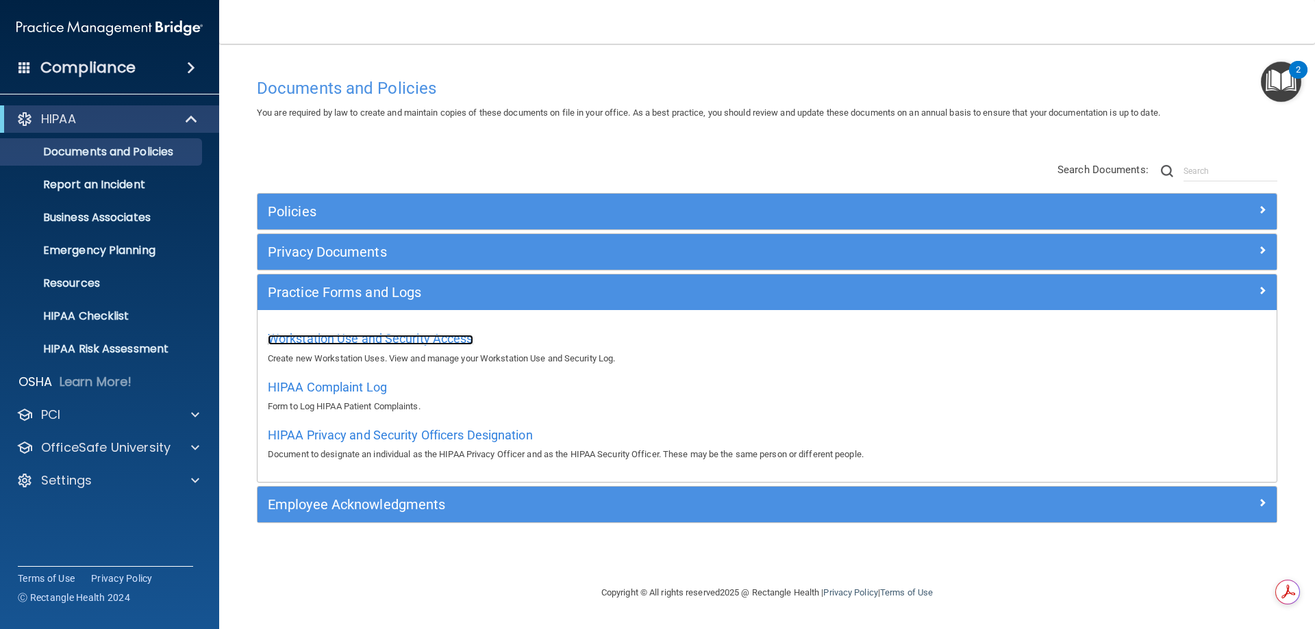
click at [438, 338] on span "Workstation Use and Security Access" at bounding box center [370, 338] width 205 height 14
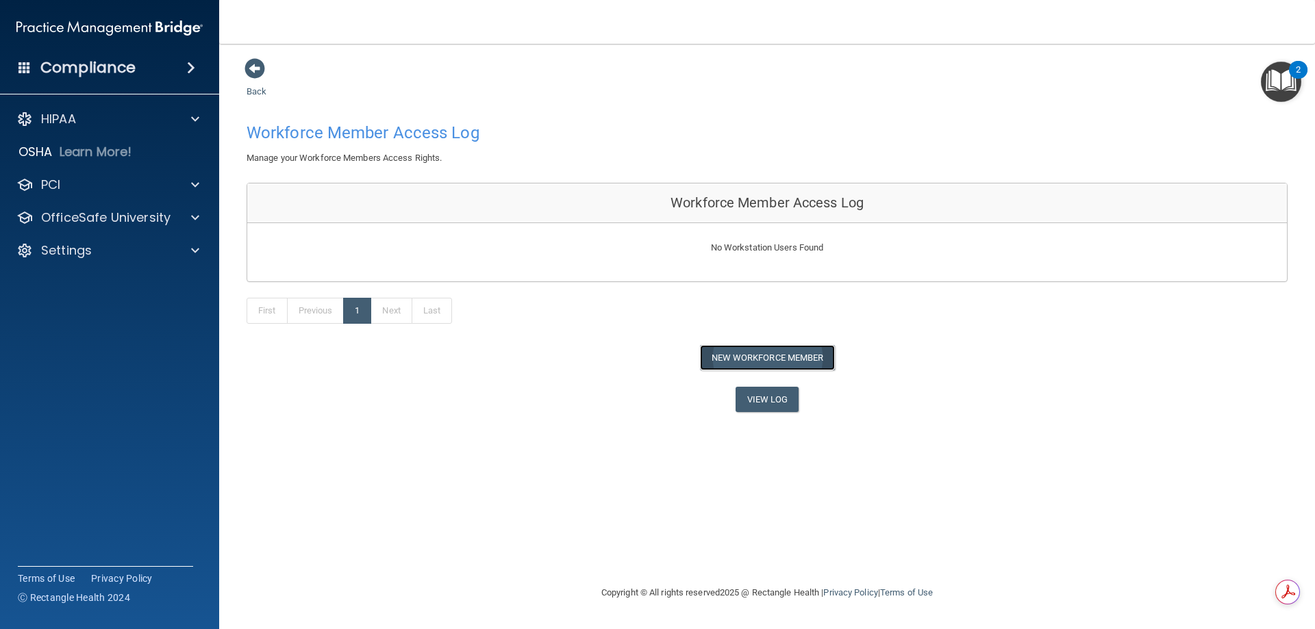
click at [776, 354] on button "New Workforce Member" at bounding box center [767, 357] width 135 height 25
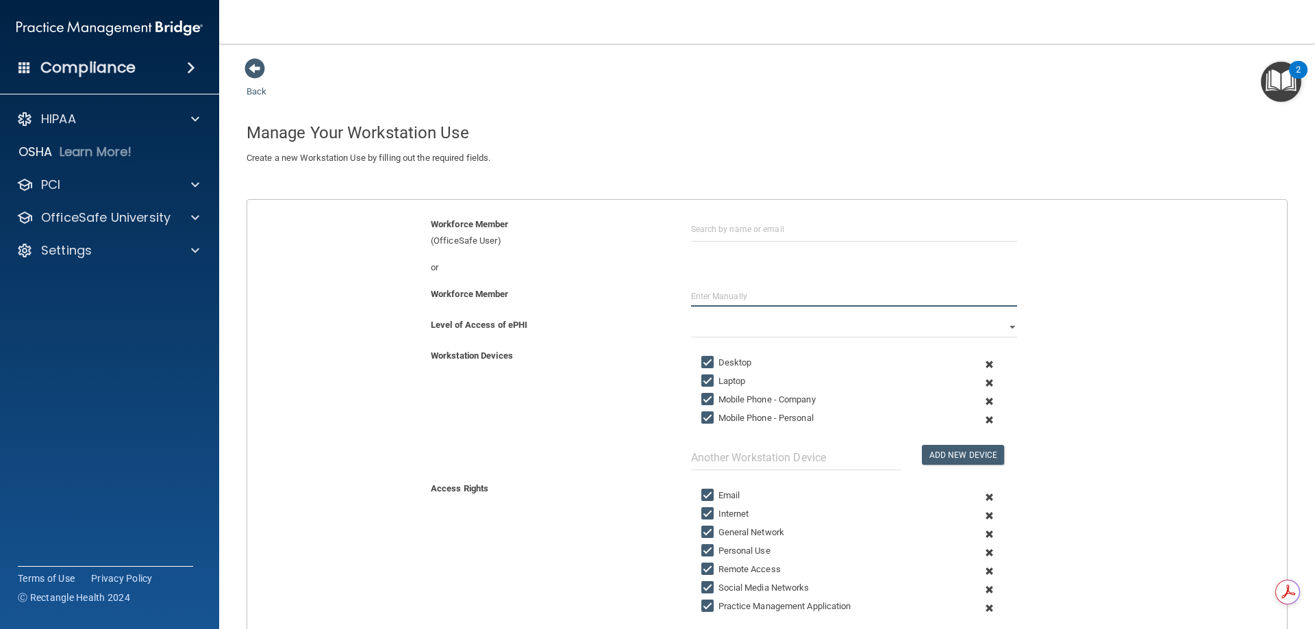
drag, startPoint x: 709, startPoint y: 293, endPoint x: 705, endPoint y: 271, distance: 23.0
click at [705, 271] on form "Workforce Member (OfficeSafe User) or Workforce Member Level of Access of ePHI …" at bounding box center [767, 489] width 1040 height 547
type input "[PERSON_NAME]"
click at [633, 319] on div "Level of Access of ePHI" at bounding box center [550, 325] width 260 height 16
click at [706, 323] on select "Full Limited None" at bounding box center [854, 327] width 326 height 21
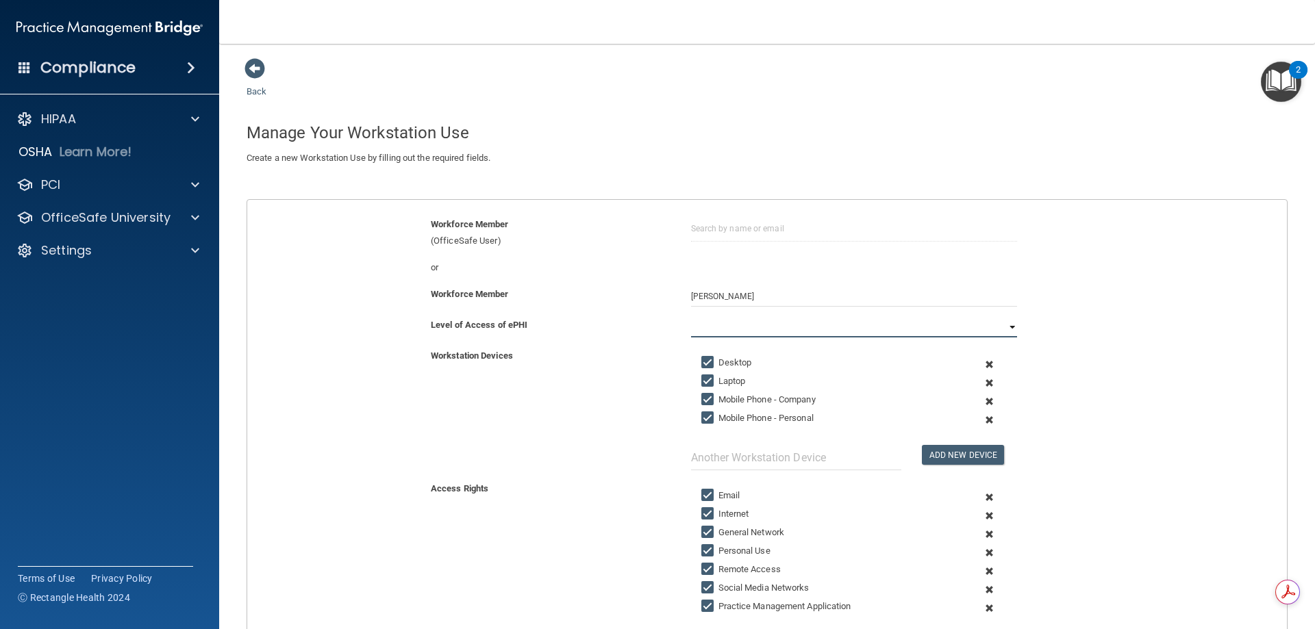
select select "0"
click at [691, 317] on select "Full Limited None" at bounding box center [854, 327] width 326 height 21
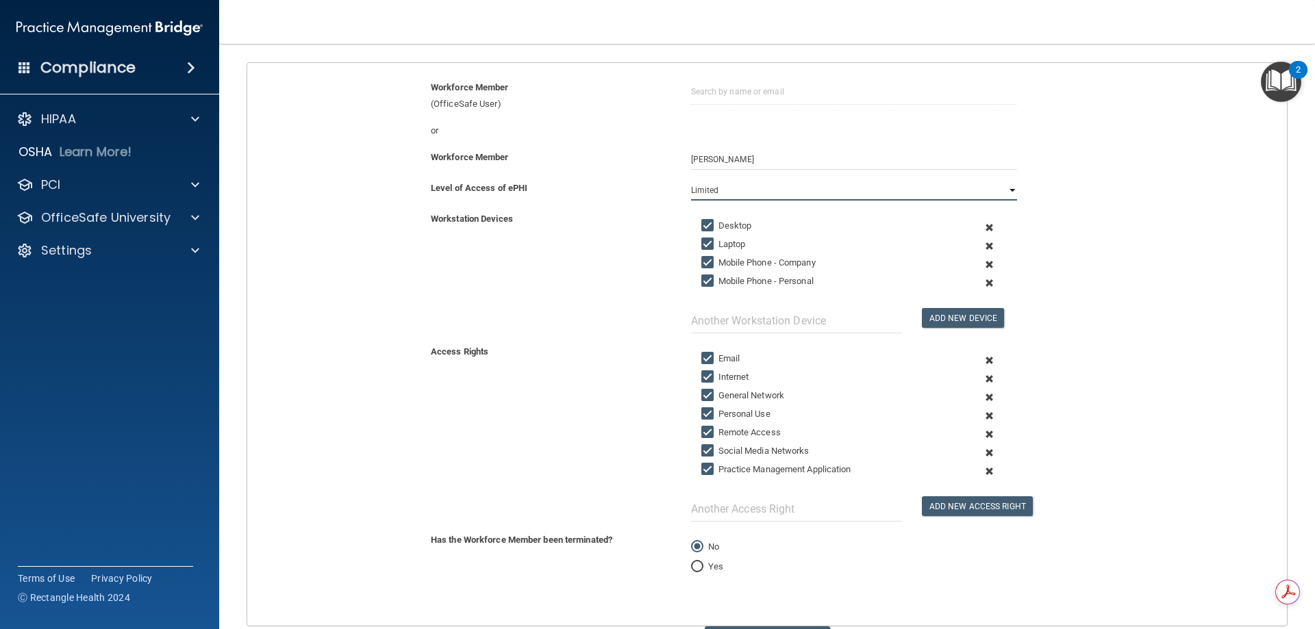
scroll to position [68, 0]
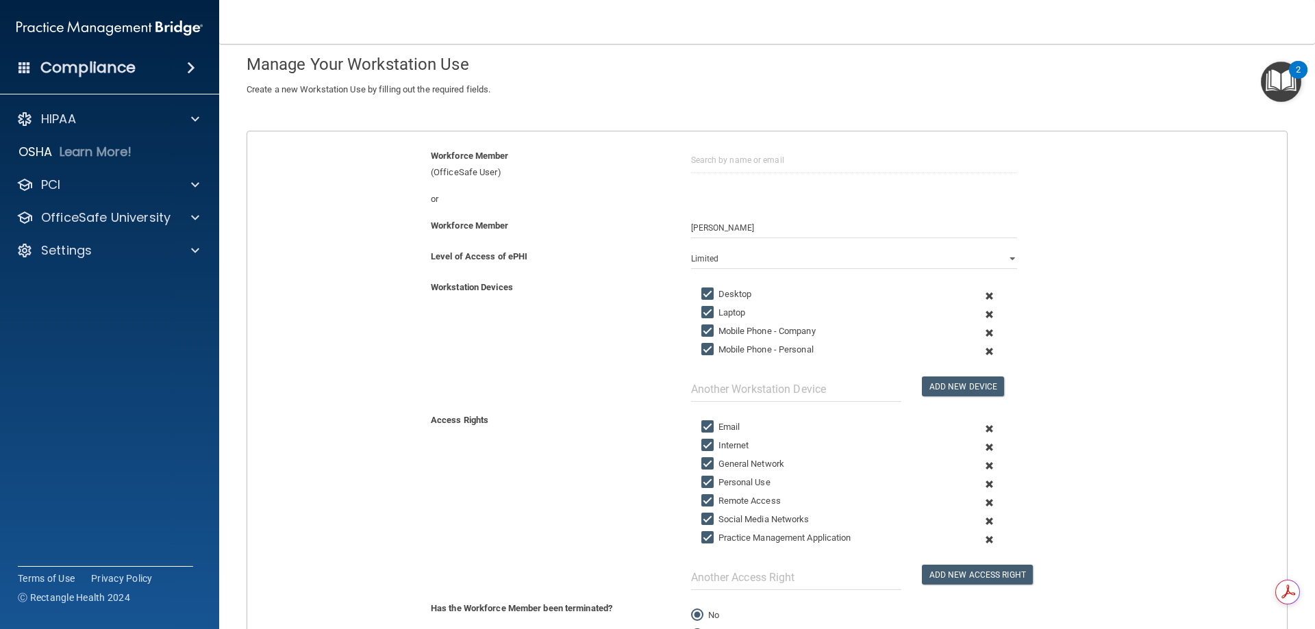
click at [981, 330] on span at bounding box center [989, 333] width 34 height 18
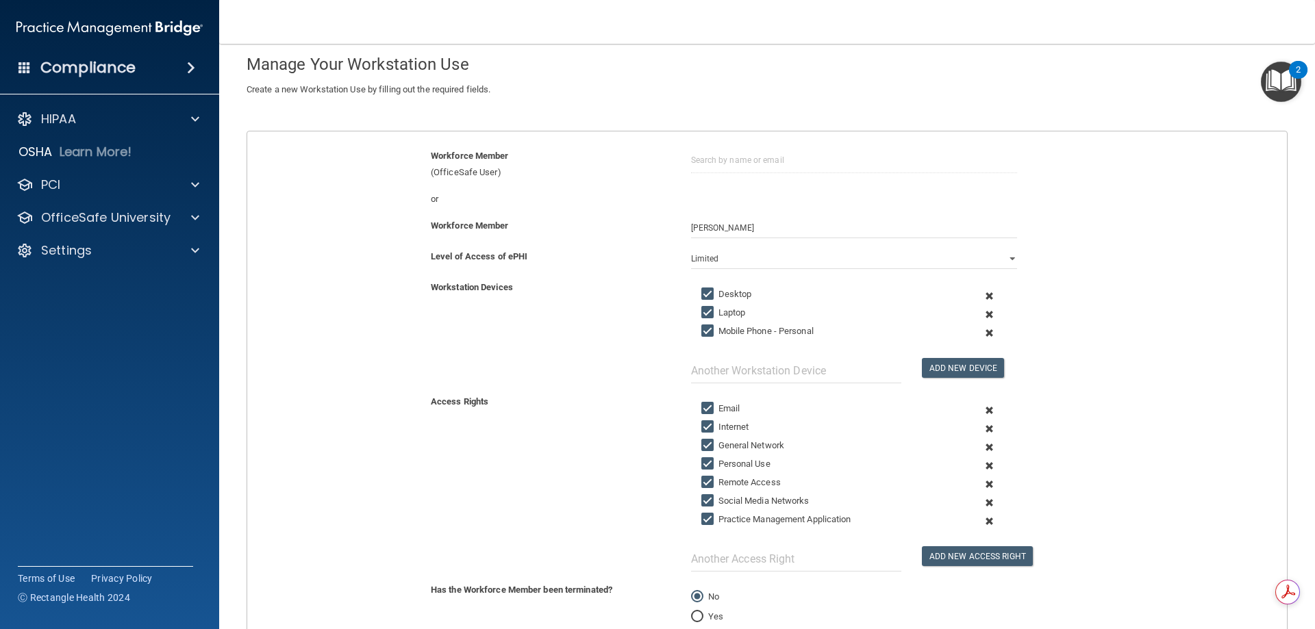
click at [702, 330] on input "Mobile Phone - Personal" at bounding box center [709, 331] width 16 height 11
click at [701, 332] on input "Mobile Phone - Personal" at bounding box center [709, 331] width 16 height 11
click at [701, 329] on input "Mobile Phone - Personal" at bounding box center [709, 331] width 16 height 11
click at [705, 329] on input "Mobile Phone - Personal" at bounding box center [709, 331] width 16 height 11
checkbox input "true"
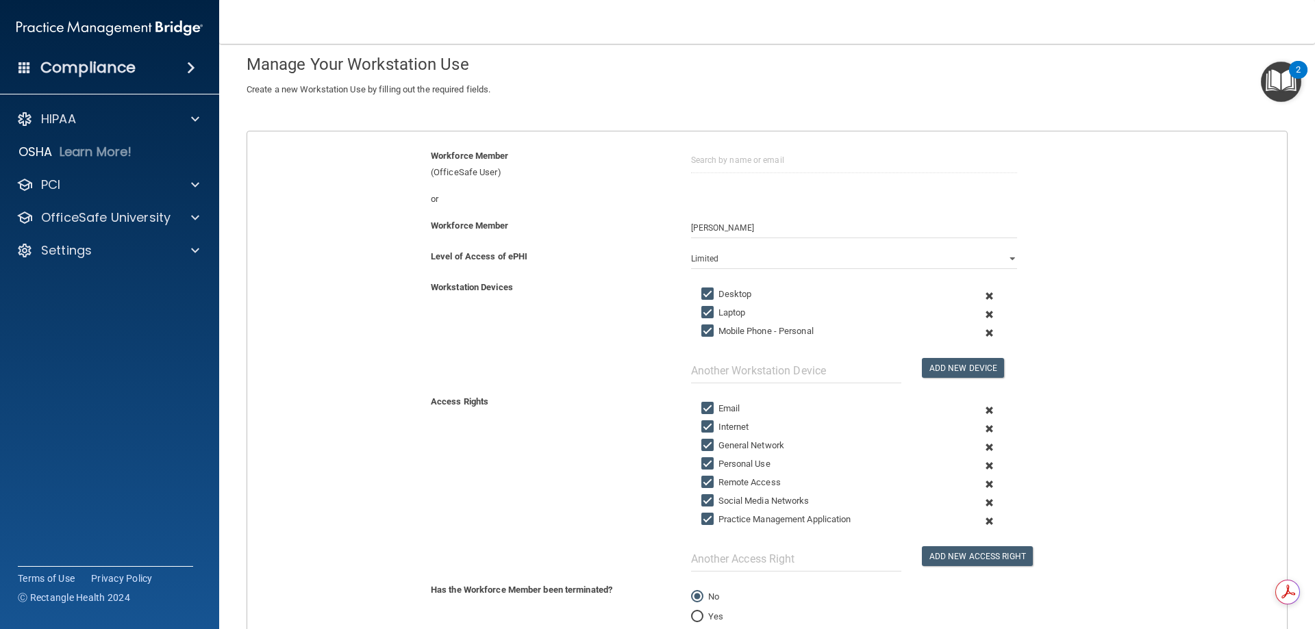
click at [701, 313] on input "Laptop" at bounding box center [709, 312] width 16 height 11
checkbox input "false"
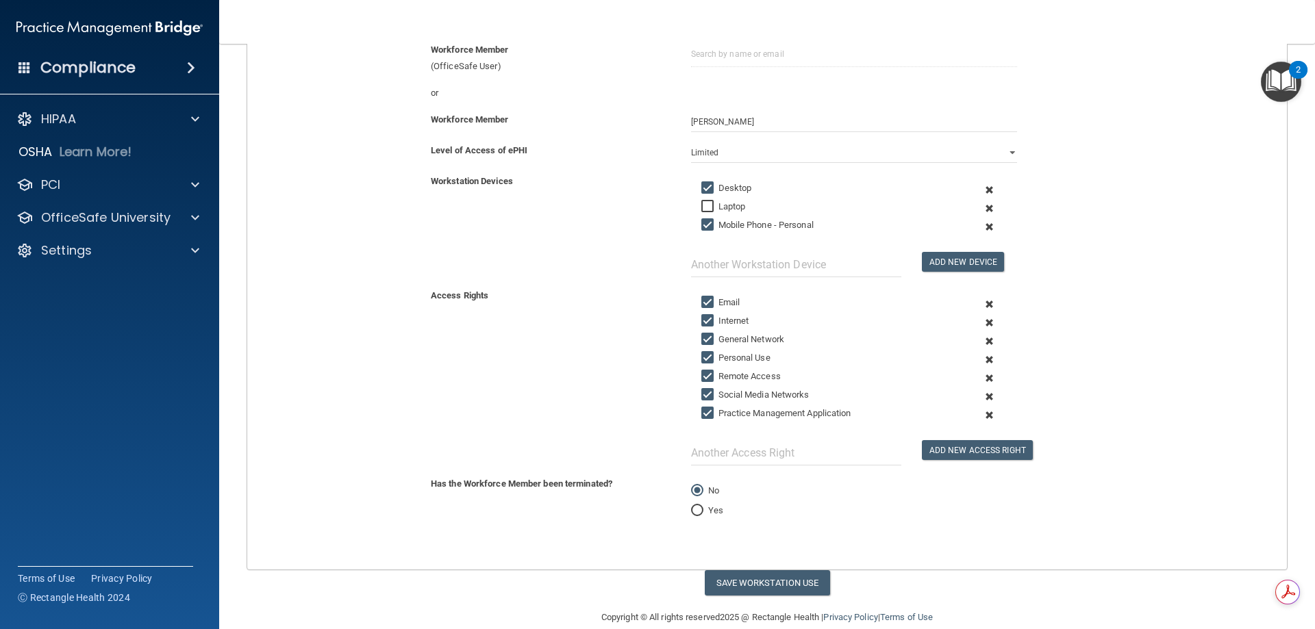
scroll to position [196, 0]
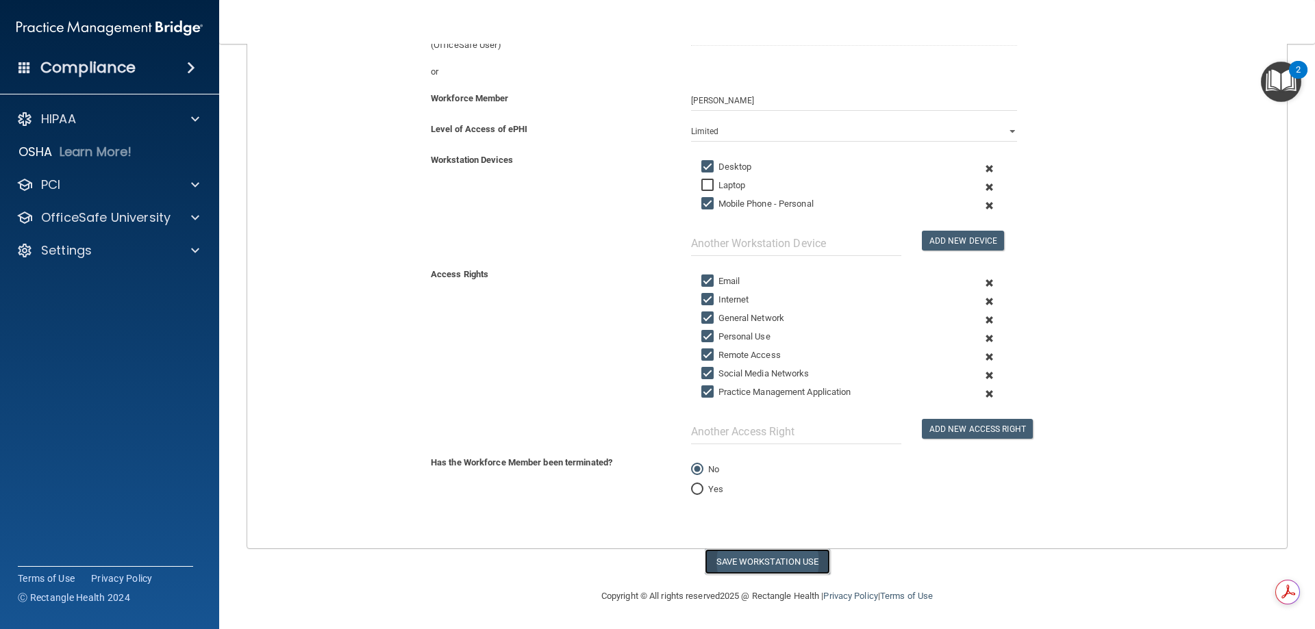
click at [771, 564] on button "Save Workstation Use" at bounding box center [767, 561] width 125 height 25
select select "? string:Full ?"
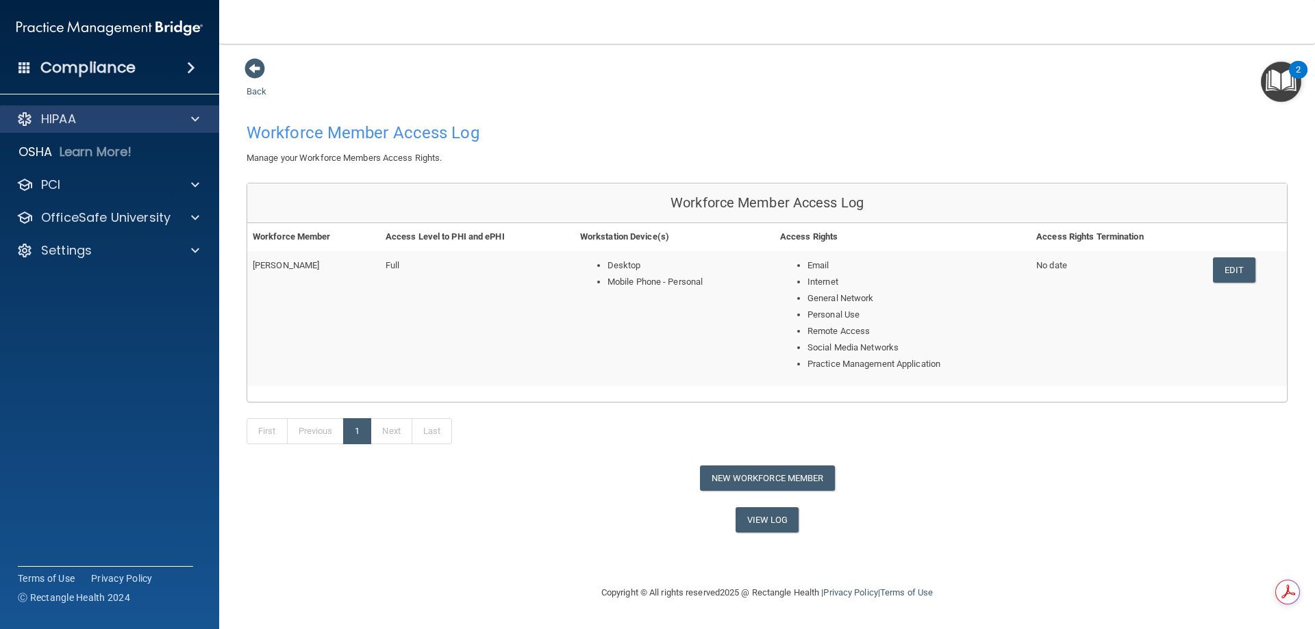
click at [126, 128] on div "HIPAA" at bounding box center [110, 118] width 220 height 27
click at [140, 127] on div "HIPAA" at bounding box center [91, 119] width 170 height 16
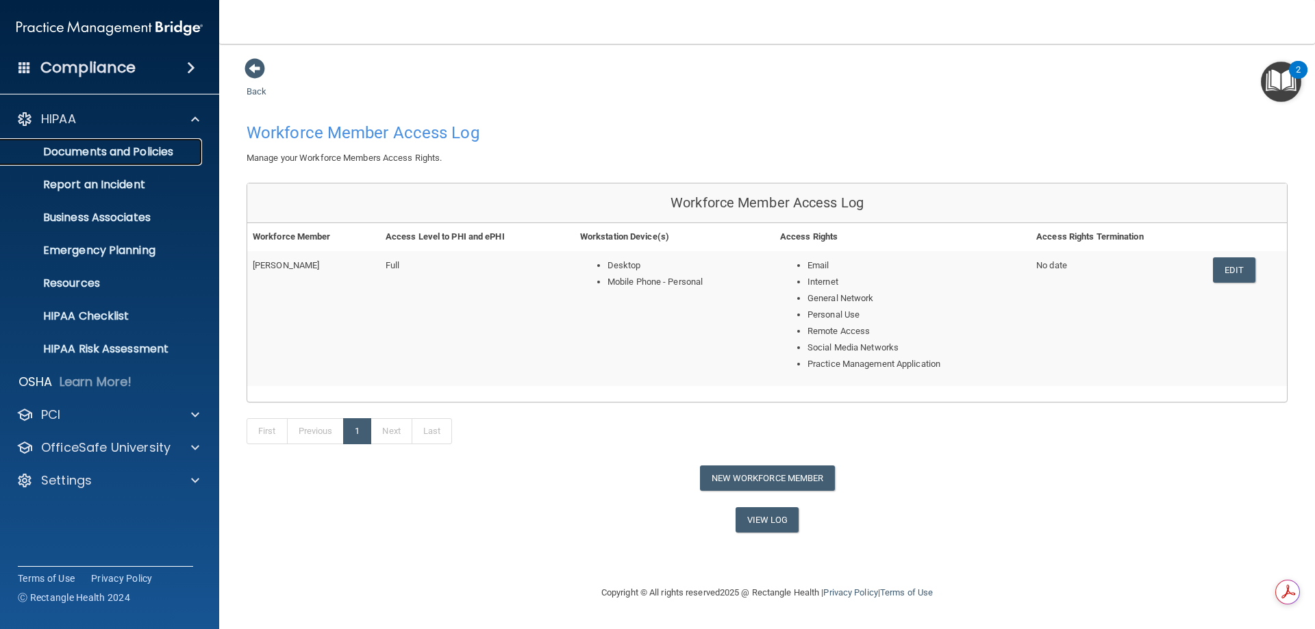
click at [177, 155] on p "Documents and Policies" at bounding box center [102, 152] width 187 height 14
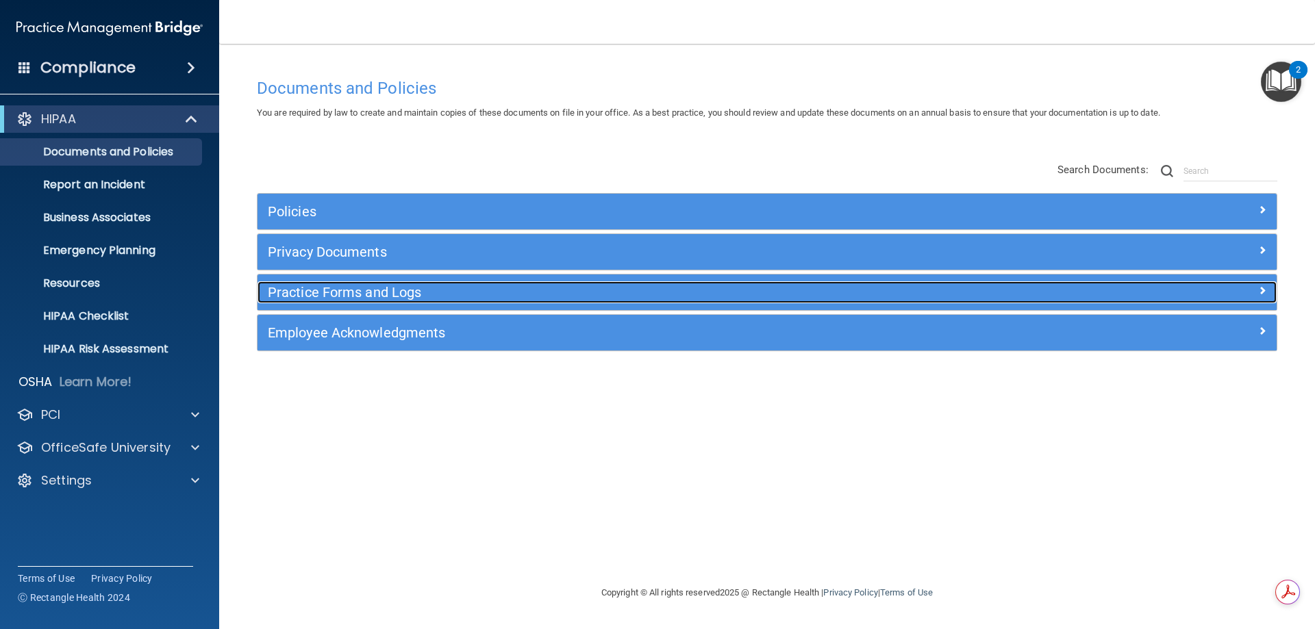
click at [401, 293] on h5 "Practice Forms and Logs" at bounding box center [640, 292] width 744 height 15
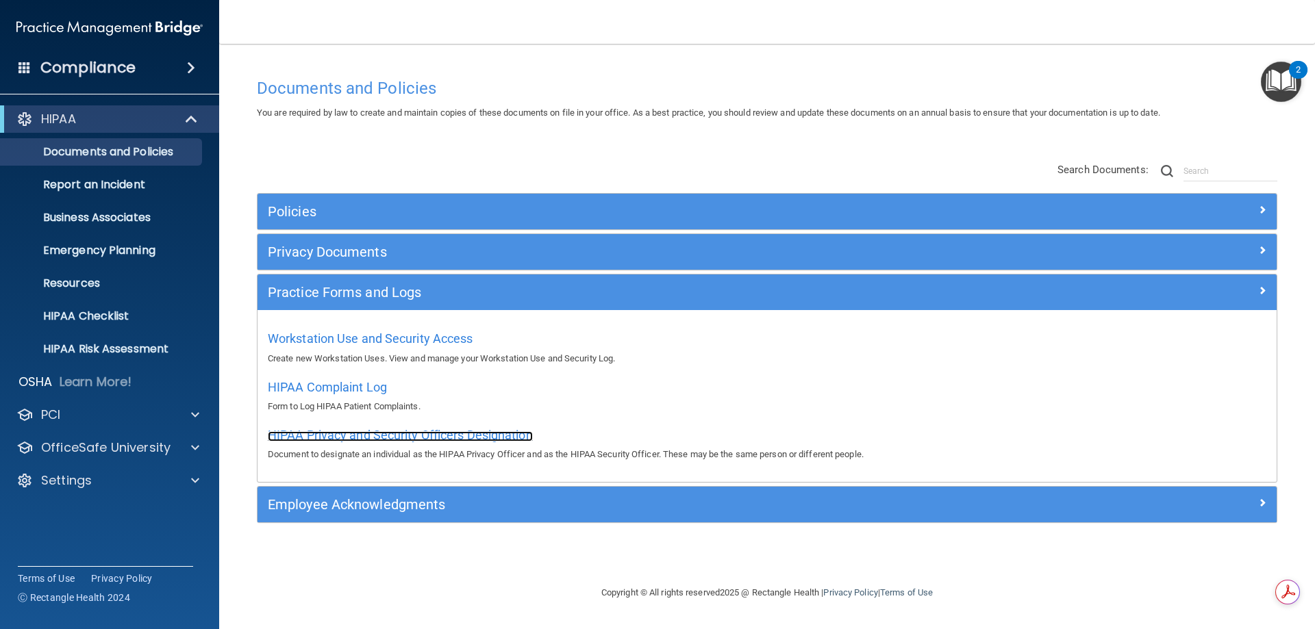
click at [488, 435] on span "HIPAA Privacy and Security Officers Designation" at bounding box center [400, 435] width 265 height 14
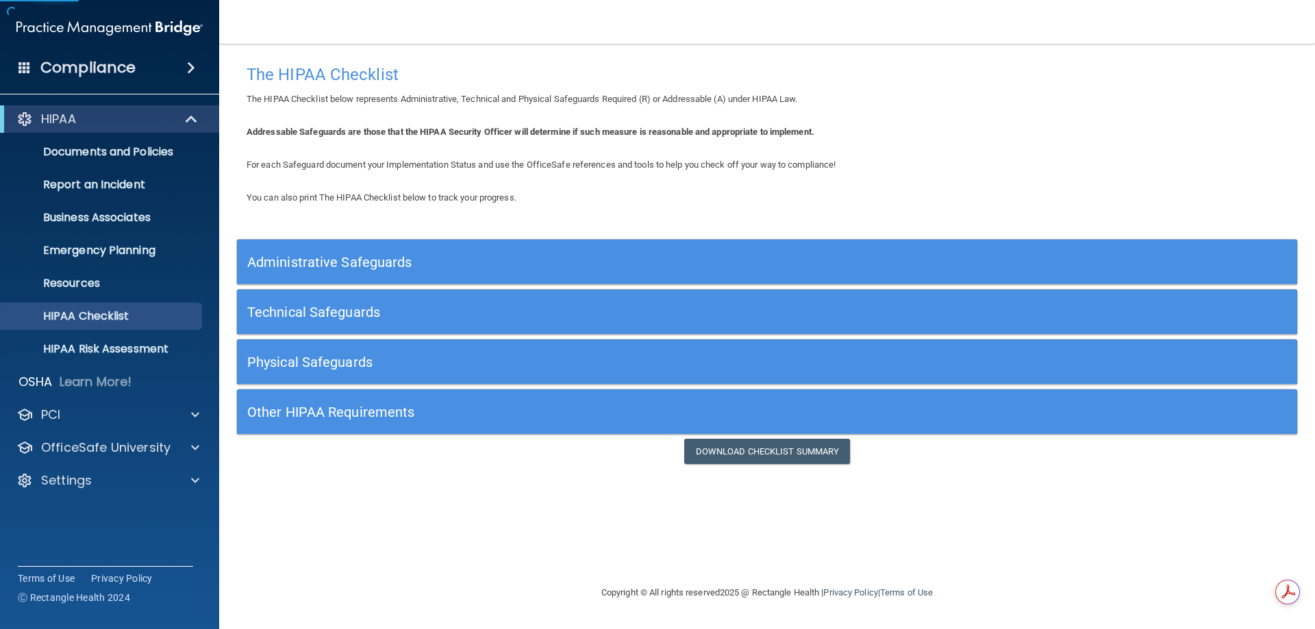
click at [583, 256] on h5 "Administrative Safeguards" at bounding box center [634, 262] width 775 height 15
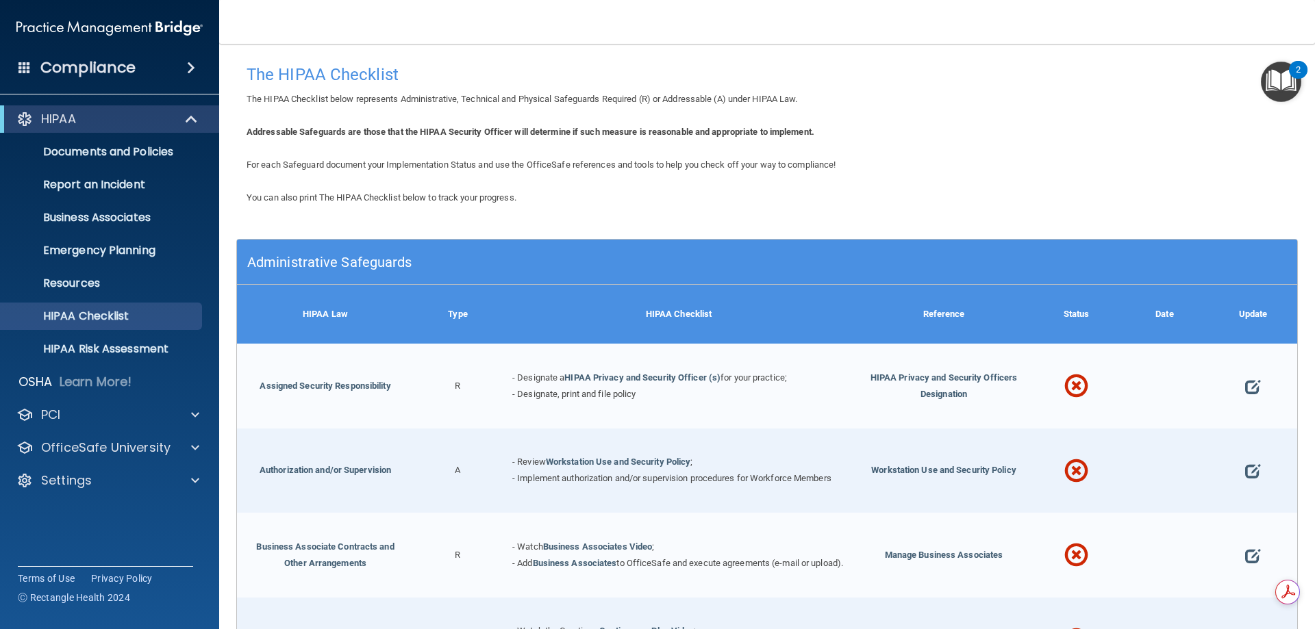
click at [871, 273] on div "Administrative Safeguards" at bounding box center [634, 262] width 795 height 31
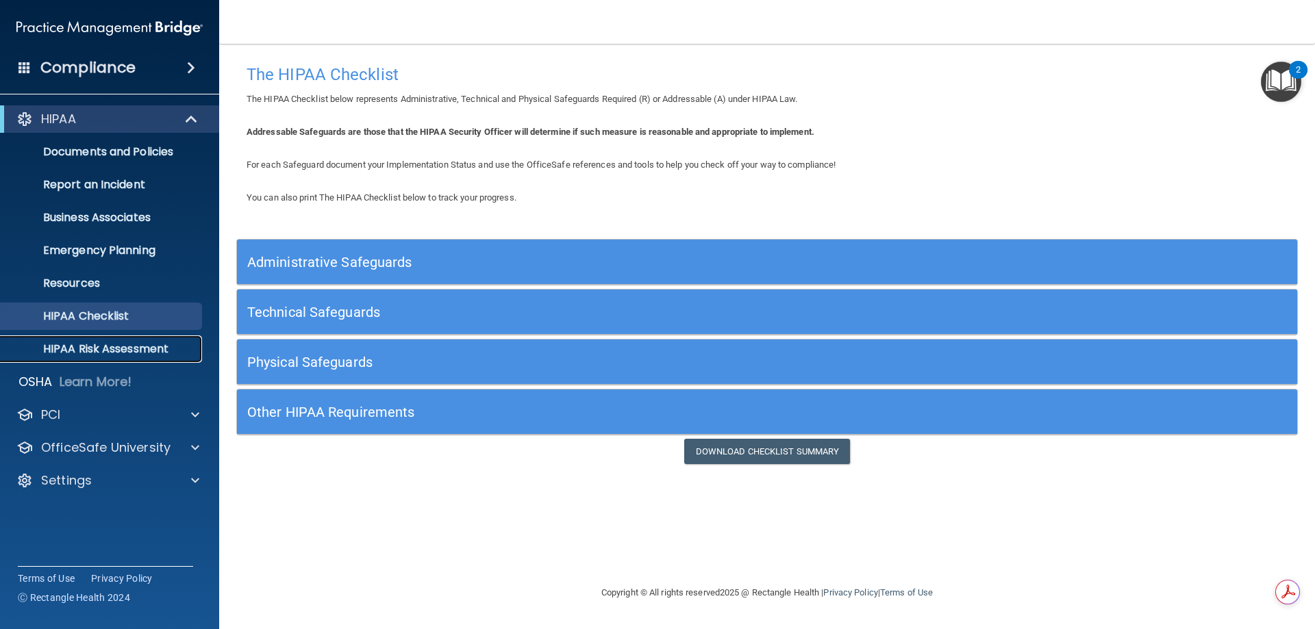
click at [164, 347] on p "HIPAA Risk Assessment" at bounding box center [102, 349] width 187 height 14
